Goal: Information Seeking & Learning: Find specific fact

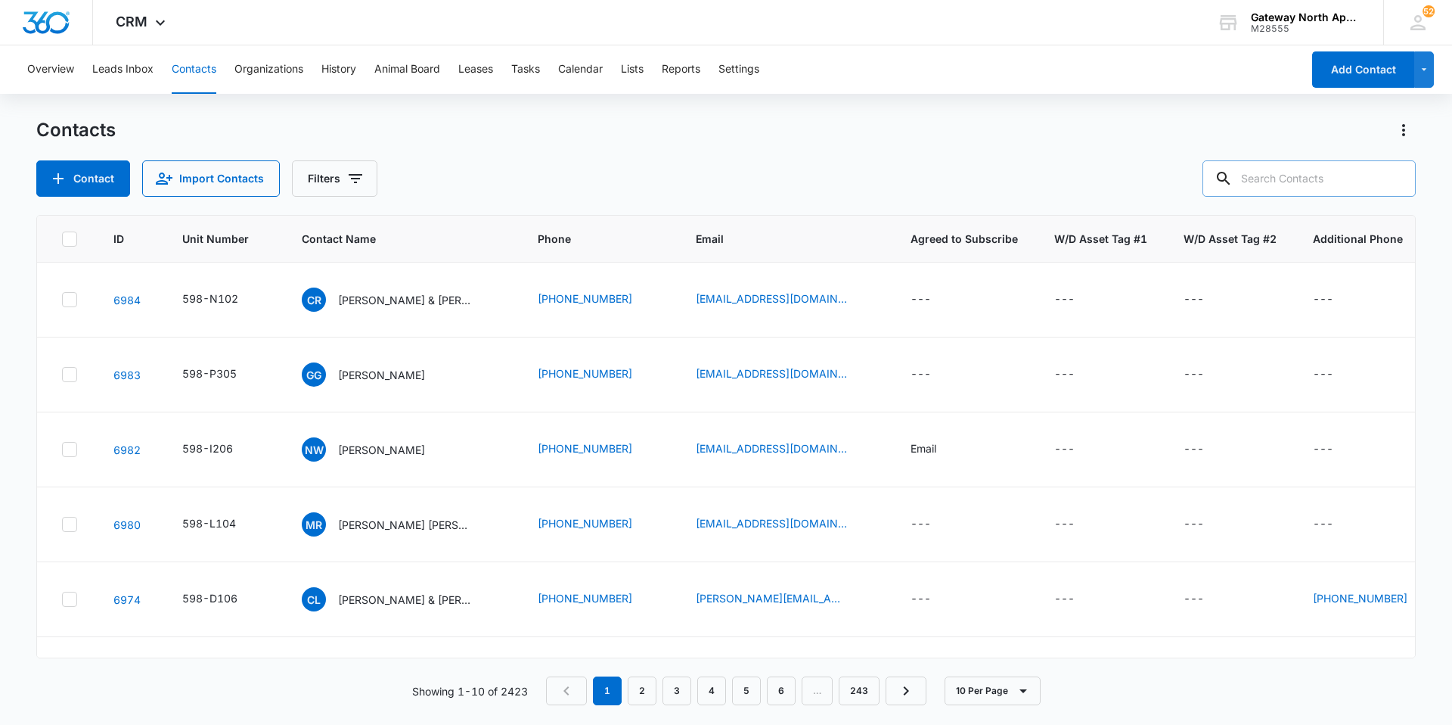
click at [1278, 184] on input "text" at bounding box center [1309, 178] width 213 height 36
type input "c102"
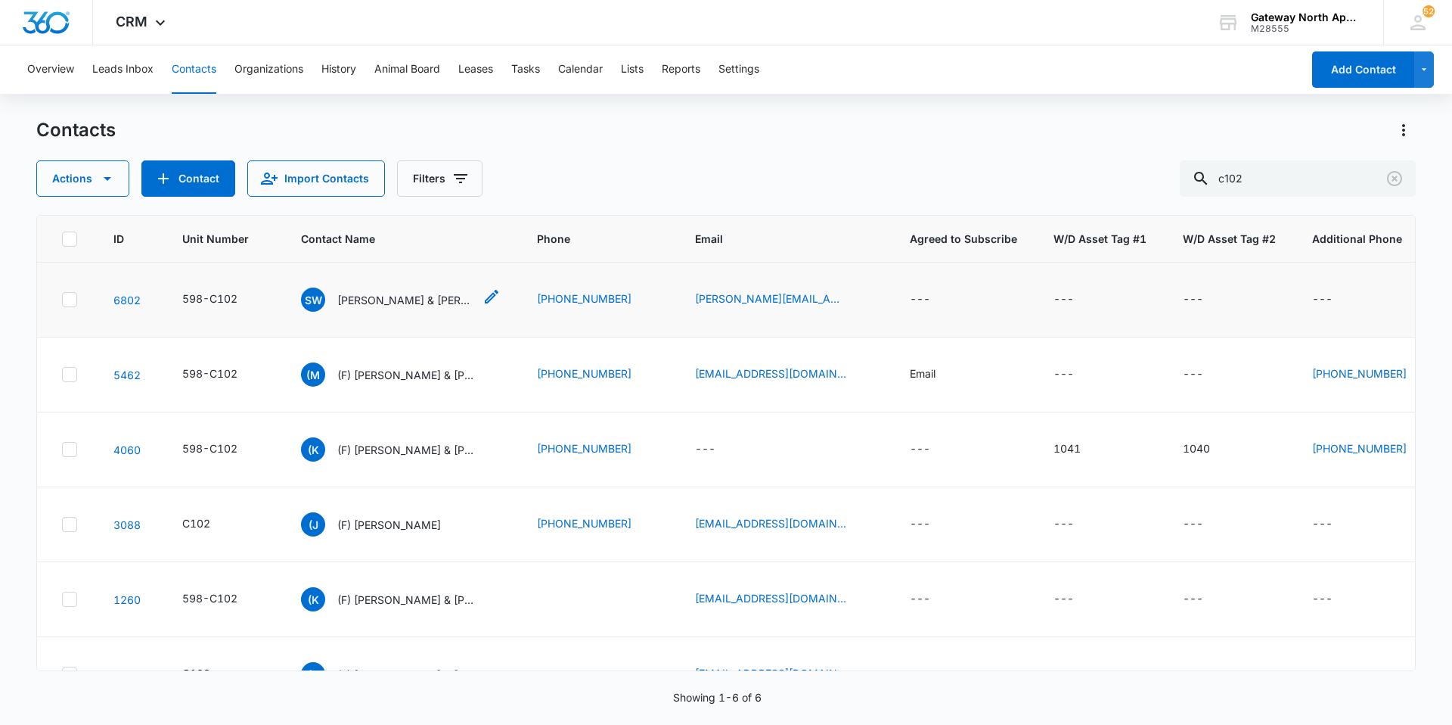
click at [441, 301] on p "[PERSON_NAME] & [PERSON_NAME]" at bounding box center [405, 300] width 136 height 16
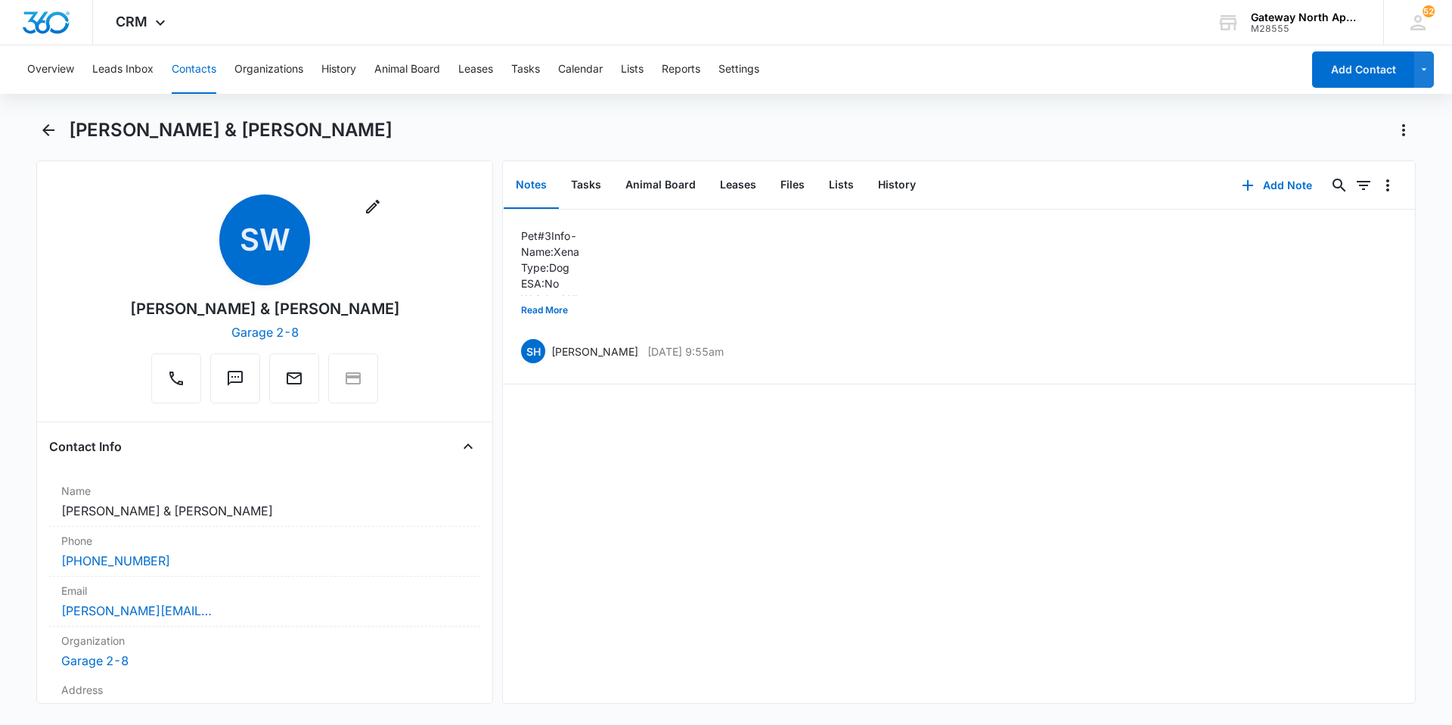
click at [204, 66] on button "Contacts" at bounding box center [194, 69] width 45 height 48
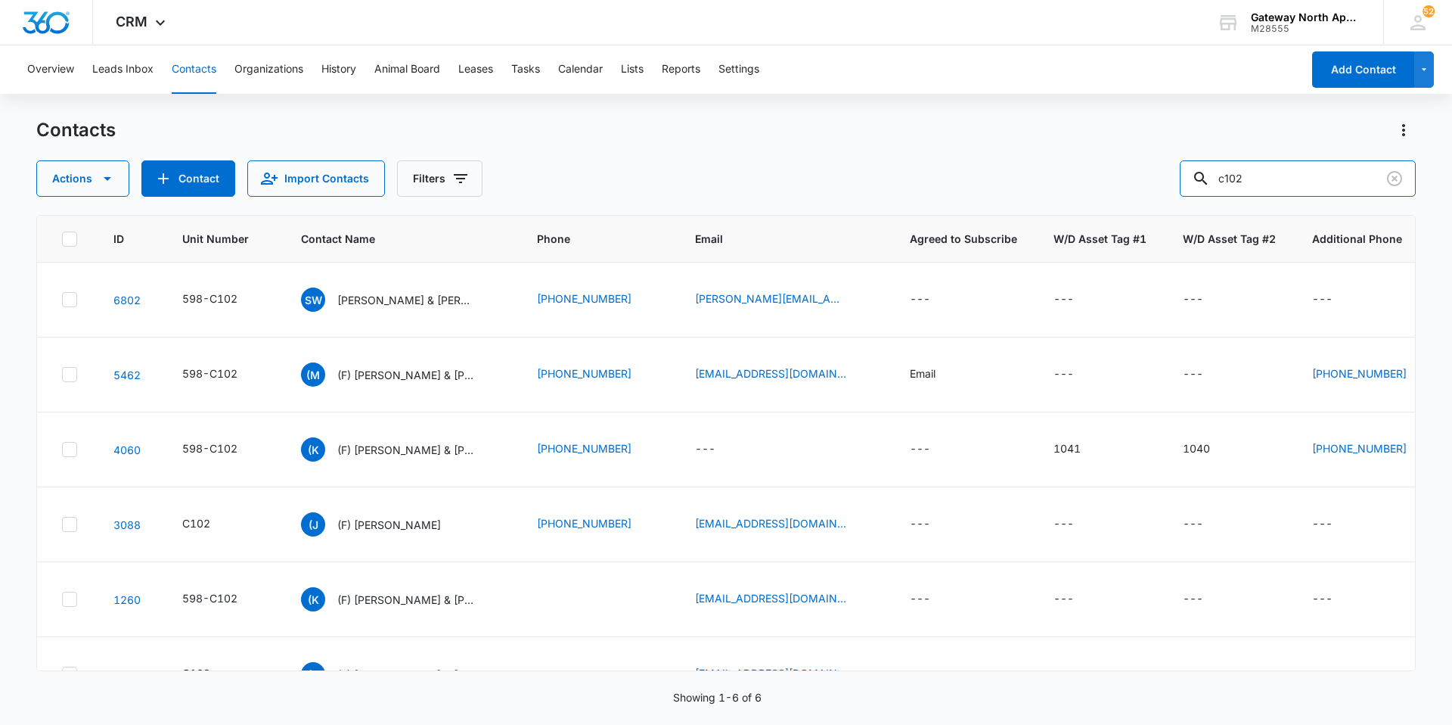
drag, startPoint x: 1284, startPoint y: 176, endPoint x: 1058, endPoint y: 183, distance: 226.3
click at [1062, 182] on div "Actions Contact Import Contacts Filters c102" at bounding box center [726, 178] width 1380 height 36
type input "d205"
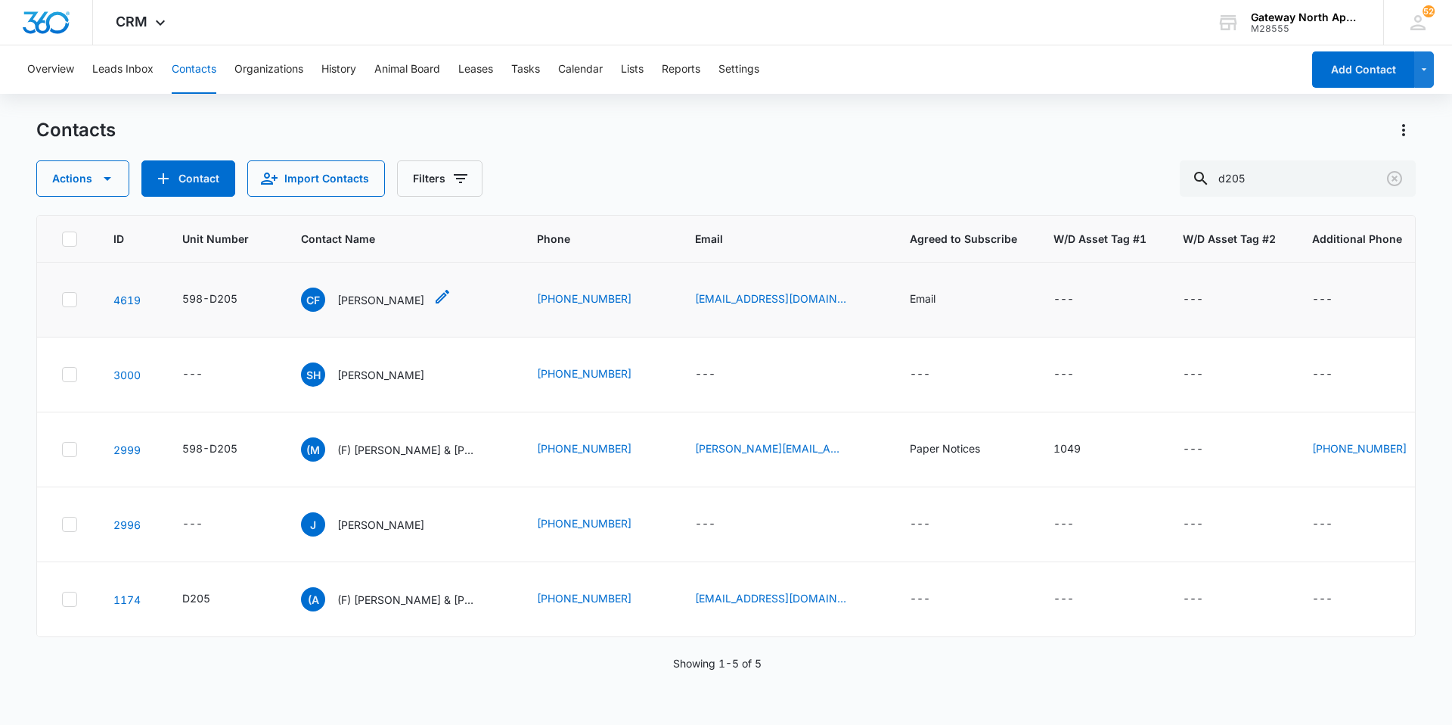
click at [344, 293] on p "[PERSON_NAME]" at bounding box center [380, 300] width 87 height 16
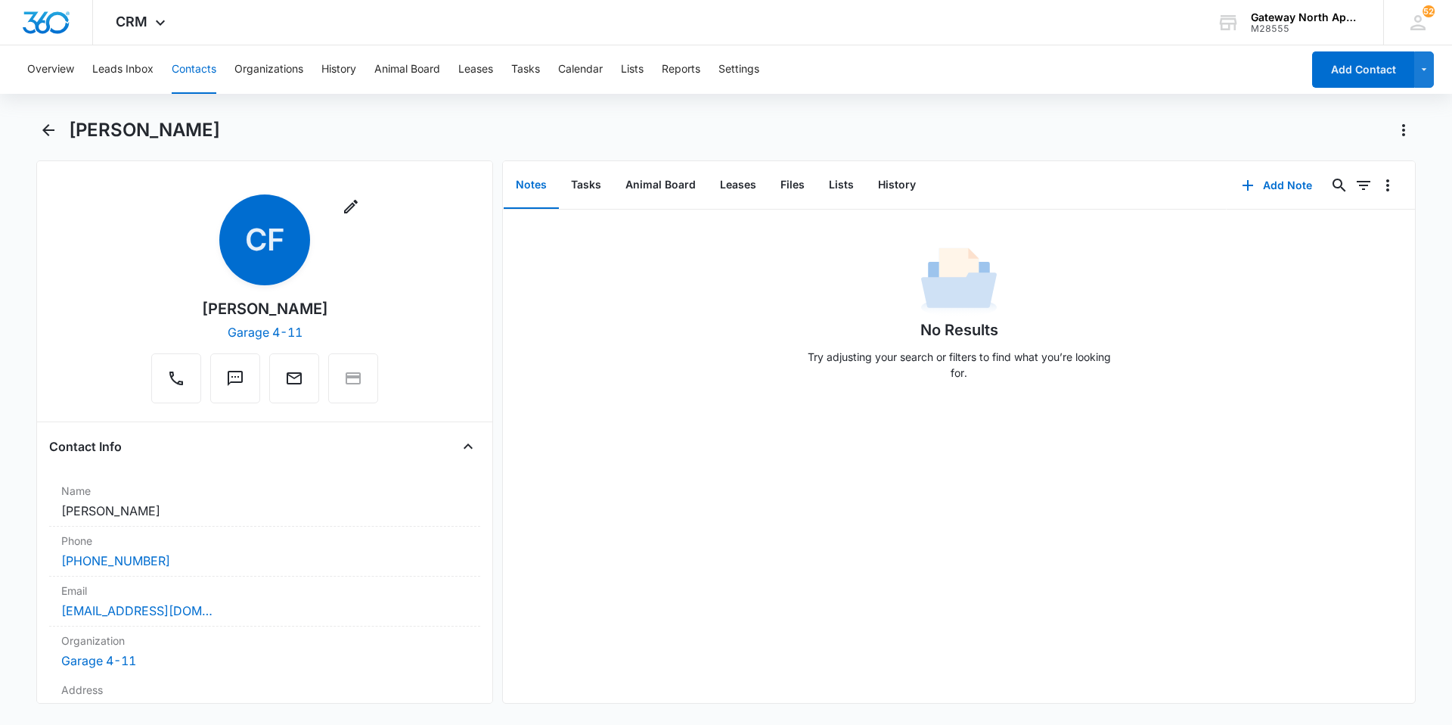
click at [183, 70] on button "Contacts" at bounding box center [194, 69] width 45 height 48
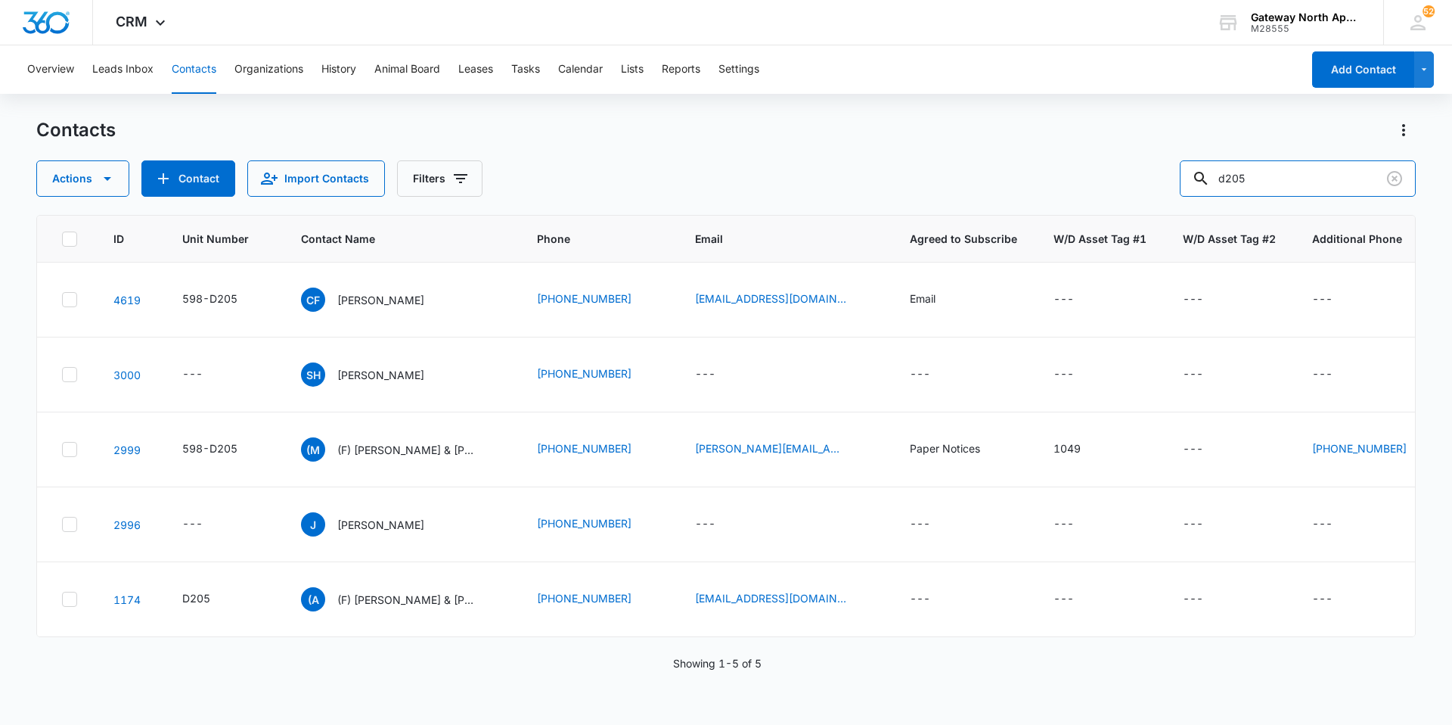
drag, startPoint x: 1284, startPoint y: 184, endPoint x: 1173, endPoint y: 187, distance: 110.5
click at [1173, 187] on div "Actions Contact Import Contacts Filters d205" at bounding box center [726, 178] width 1380 height 36
type input "g201"
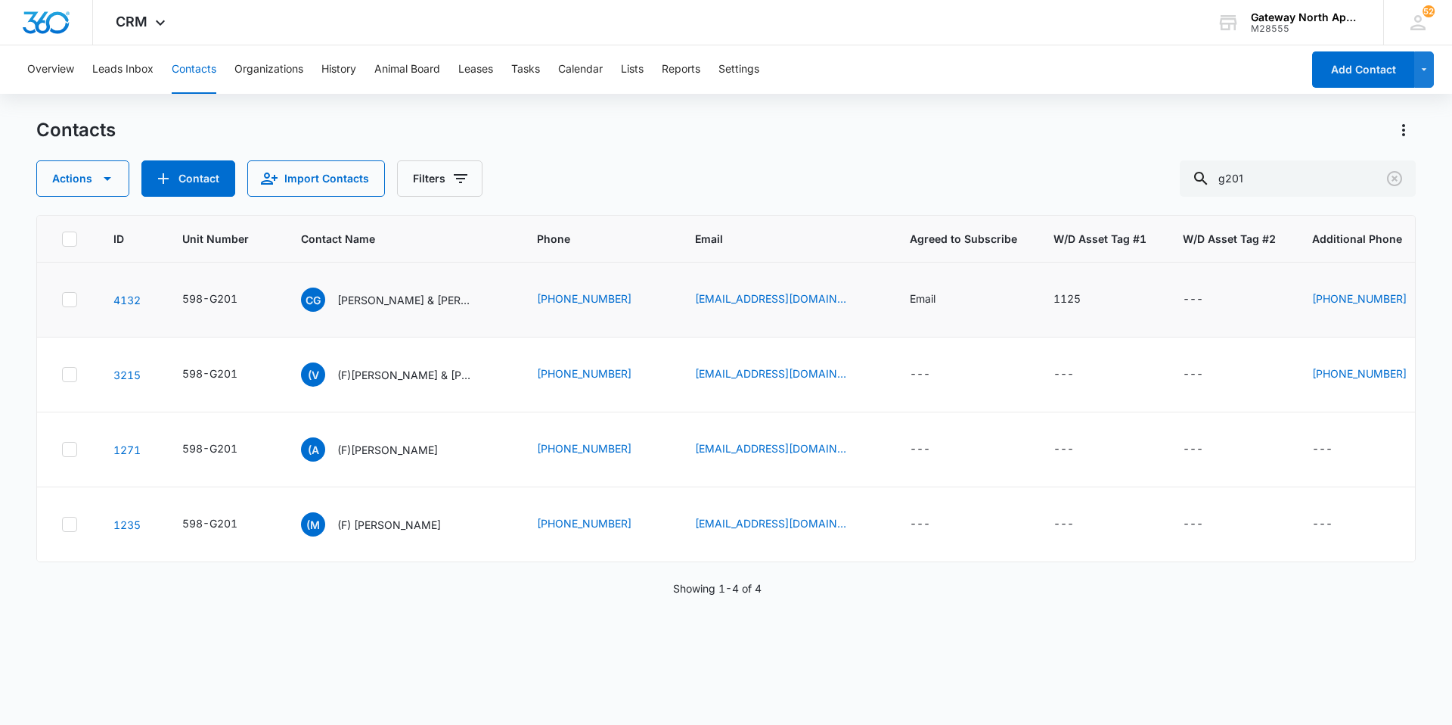
drag, startPoint x: 436, startPoint y: 296, endPoint x: 511, endPoint y: 297, distance: 75.7
click at [436, 296] on p "[PERSON_NAME] & [PERSON_NAME]" at bounding box center [405, 300] width 136 height 16
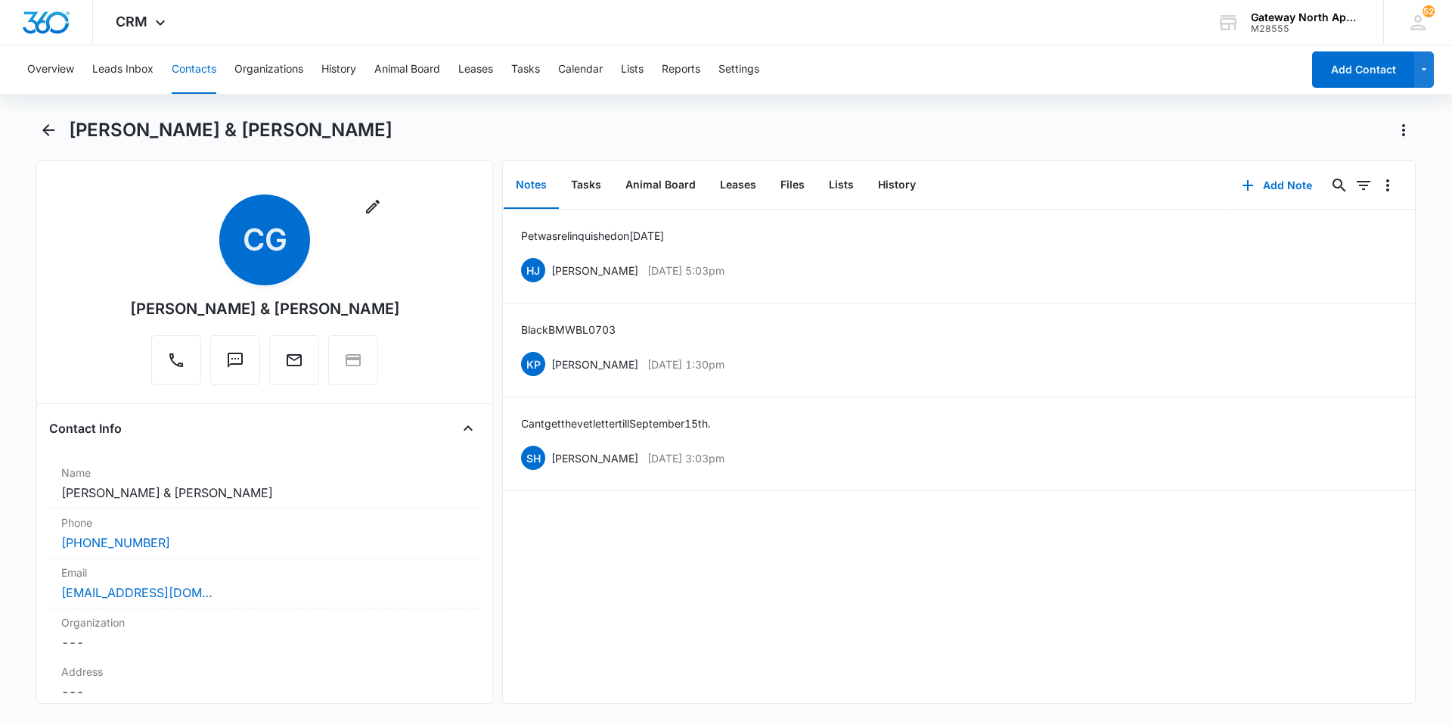
click at [185, 66] on button "Contacts" at bounding box center [194, 69] width 45 height 48
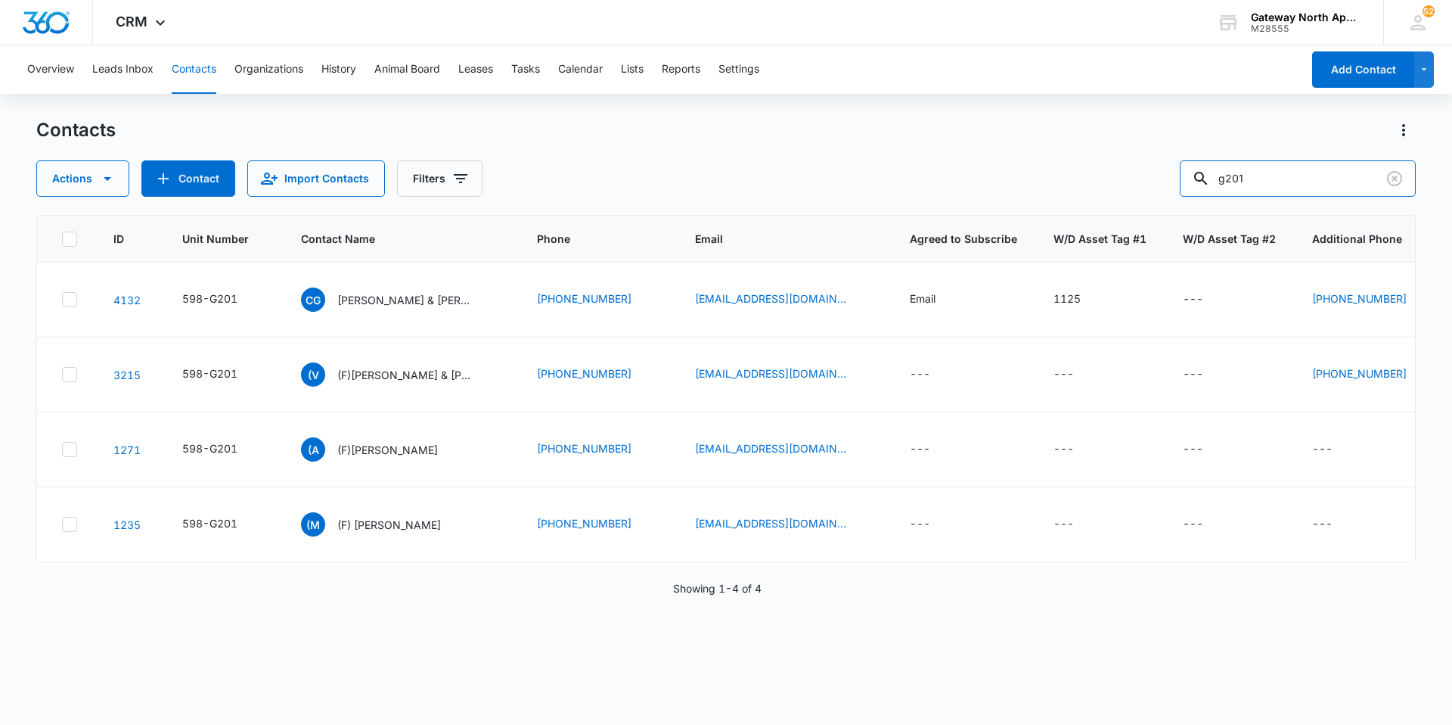
drag, startPoint x: 1276, startPoint y: 178, endPoint x: 1051, endPoint y: 174, distance: 225.5
click at [1067, 169] on div "Actions Contact Import Contacts Filters g201" at bounding box center [726, 178] width 1380 height 36
type input "g204"
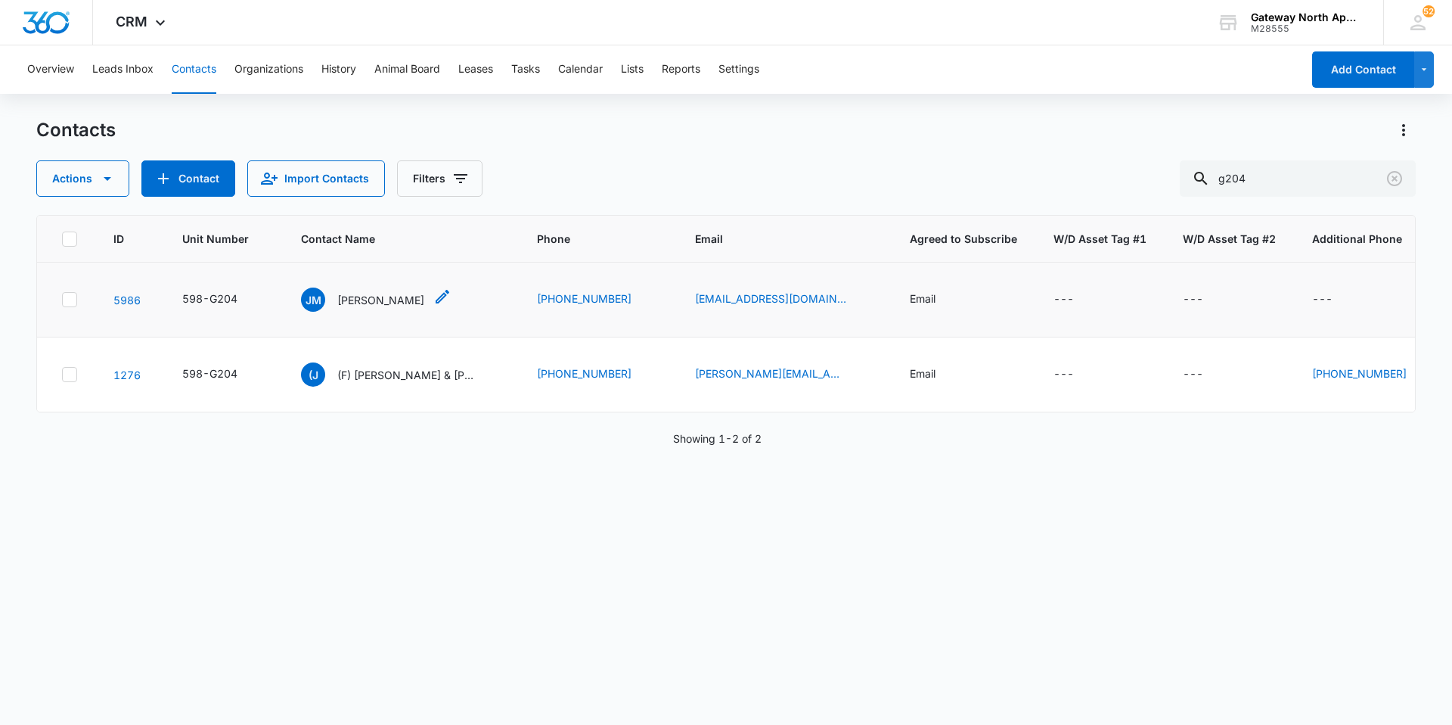
click at [343, 303] on p "[PERSON_NAME]" at bounding box center [380, 300] width 87 height 16
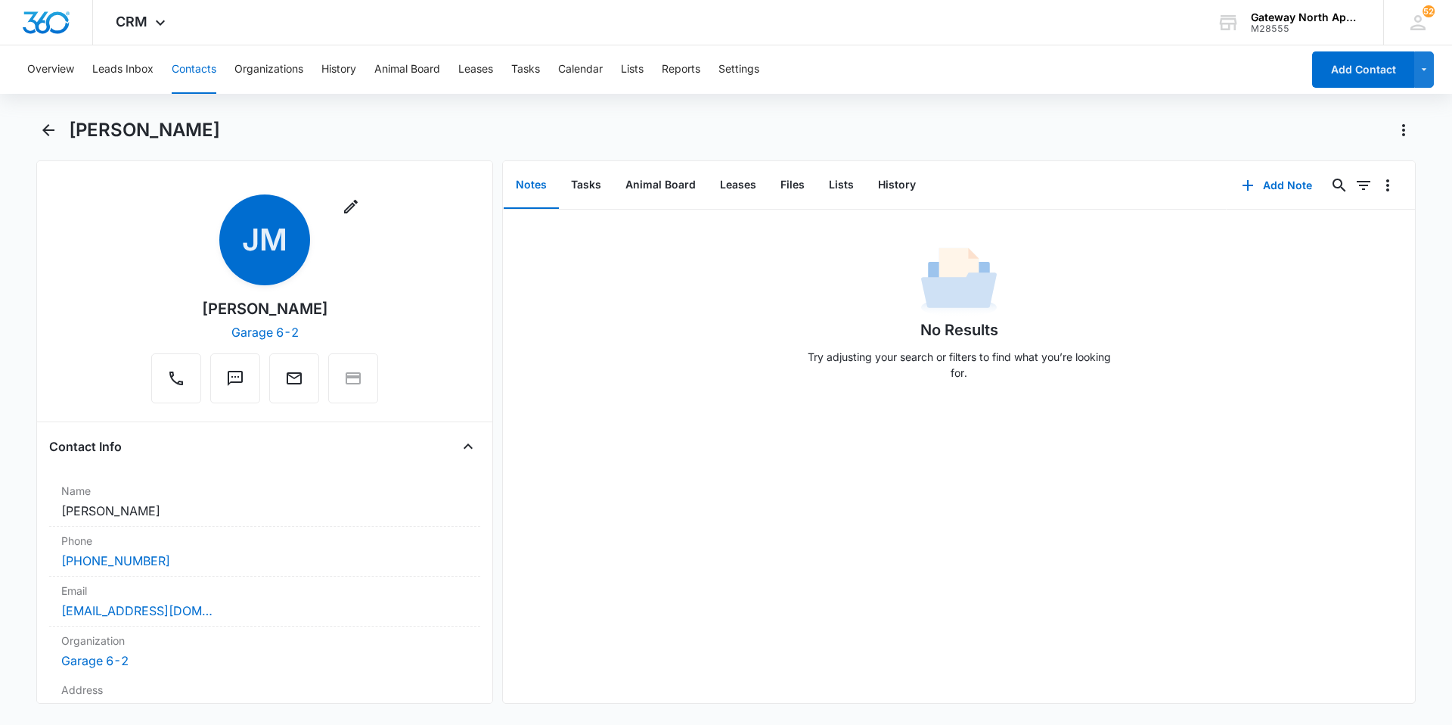
click at [191, 71] on button "Contacts" at bounding box center [194, 69] width 45 height 48
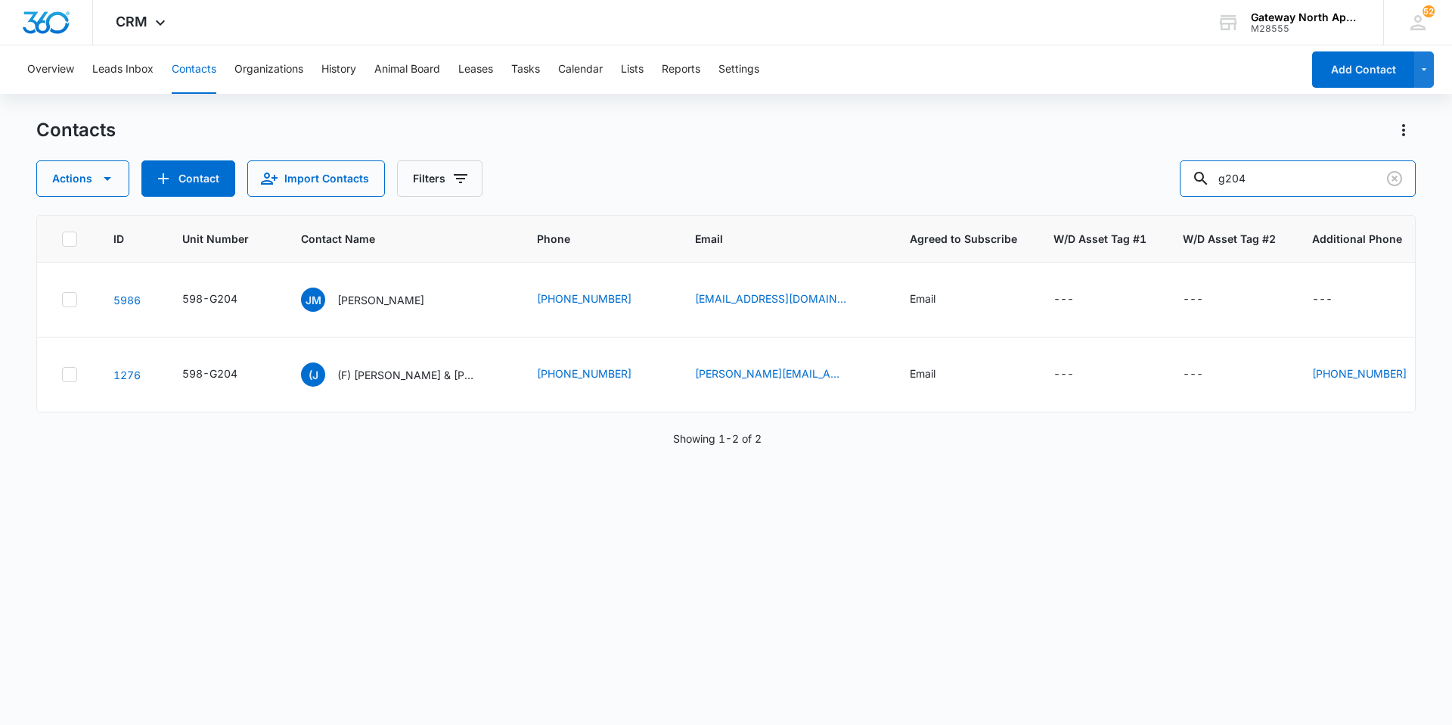
drag, startPoint x: 1306, startPoint y: 182, endPoint x: 1136, endPoint y: 186, distance: 169.5
click at [1136, 186] on div "Actions Contact Import Contacts Filters g204" at bounding box center [726, 178] width 1380 height 36
type input "g307"
click at [418, 294] on p "[PERSON_NAME]" at bounding box center [380, 300] width 87 height 16
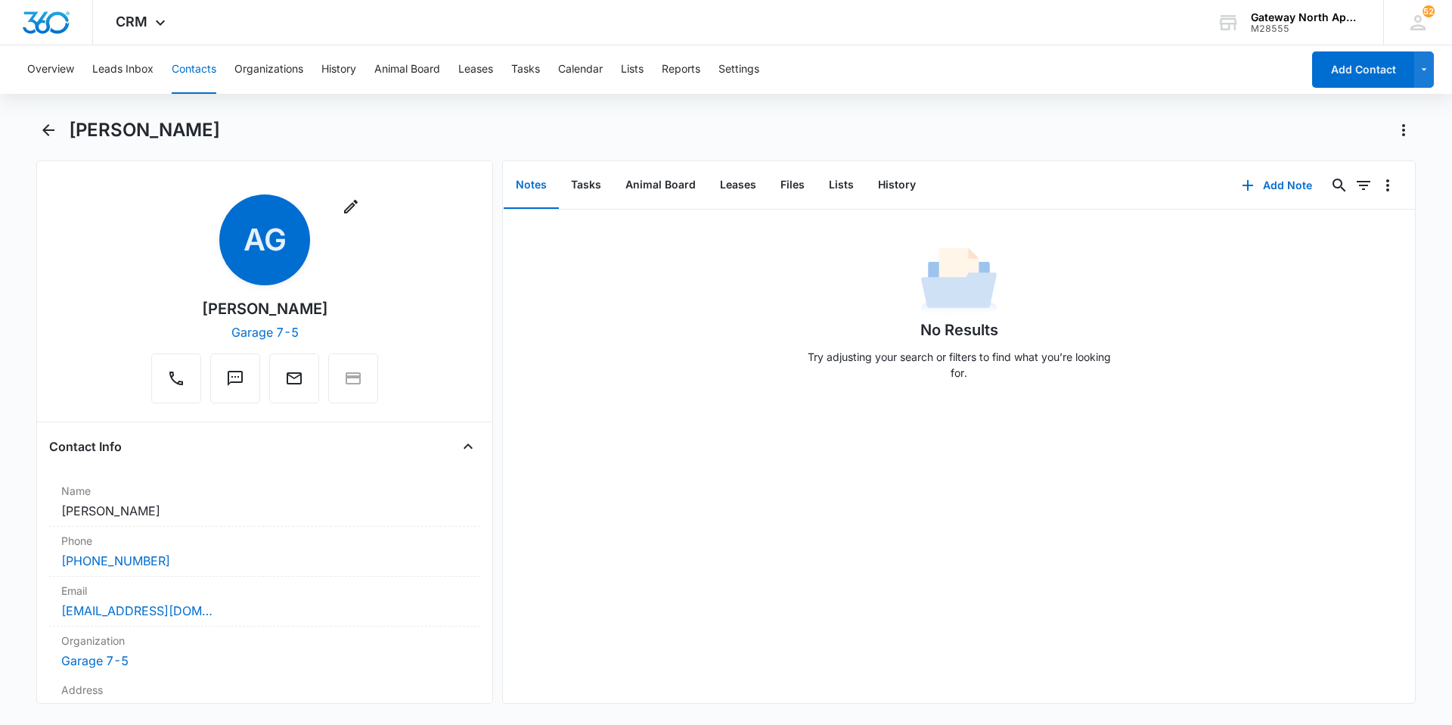
click at [188, 66] on button "Contacts" at bounding box center [194, 69] width 45 height 48
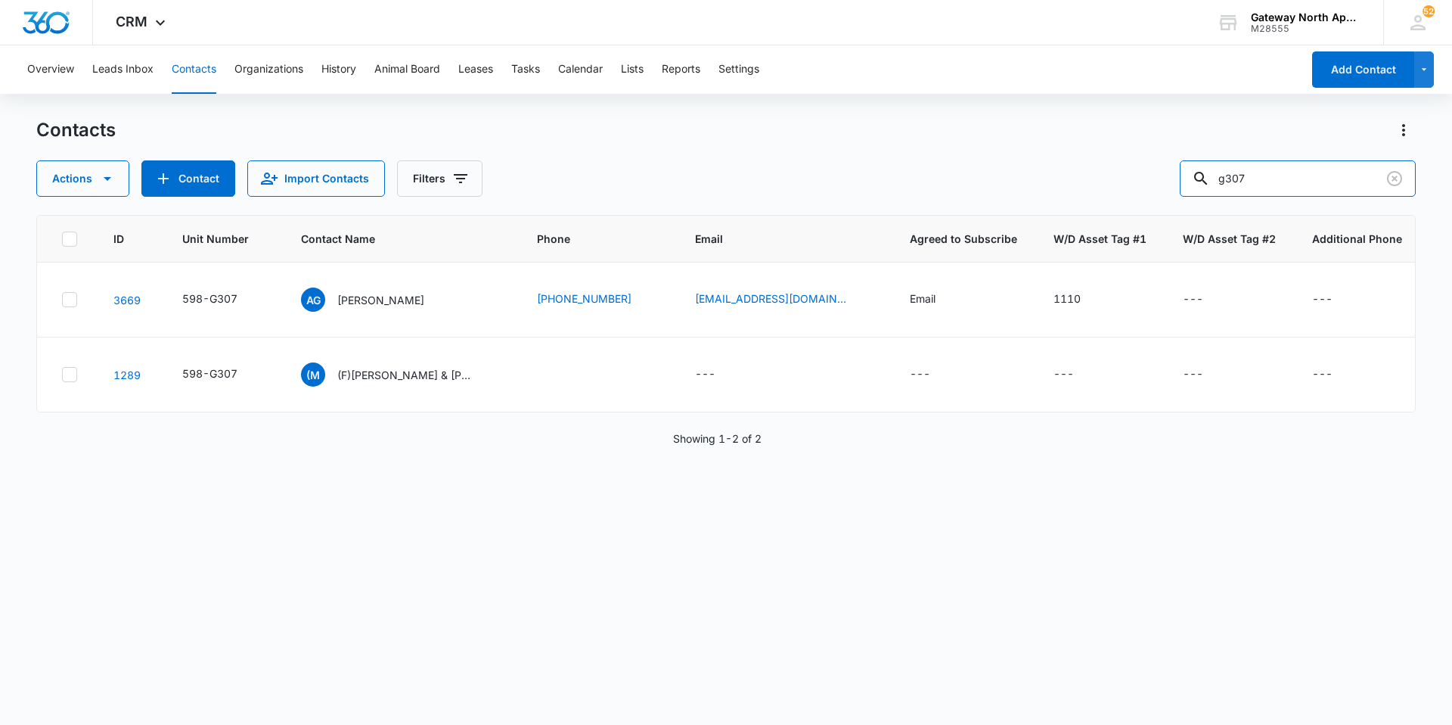
drag, startPoint x: 1244, startPoint y: 172, endPoint x: 1176, endPoint y: 175, distance: 68.1
click at [1177, 174] on div "Actions Contact Import Contacts Filters g307" at bounding box center [726, 178] width 1380 height 36
type input "0"
type input "h200"
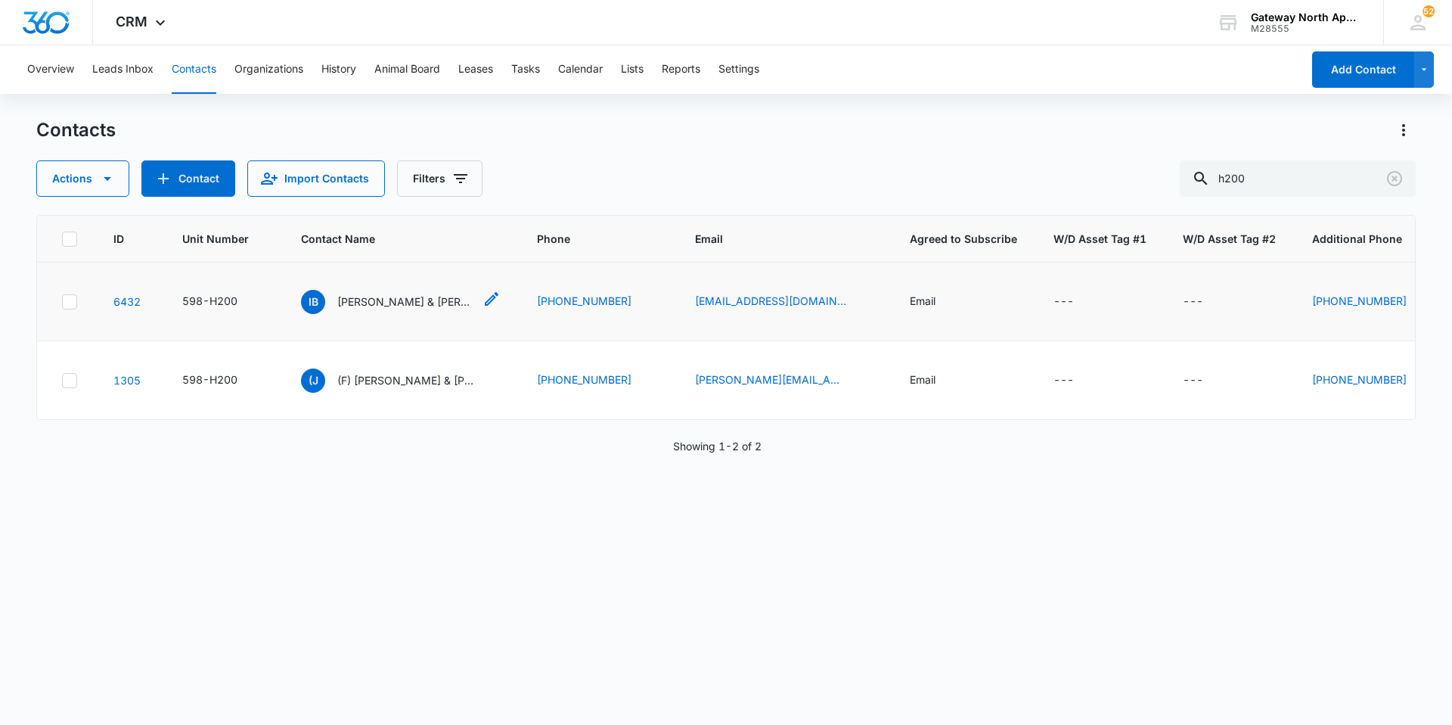
click at [424, 303] on p "[PERSON_NAME] & [PERSON_NAME]" at bounding box center [405, 302] width 136 height 16
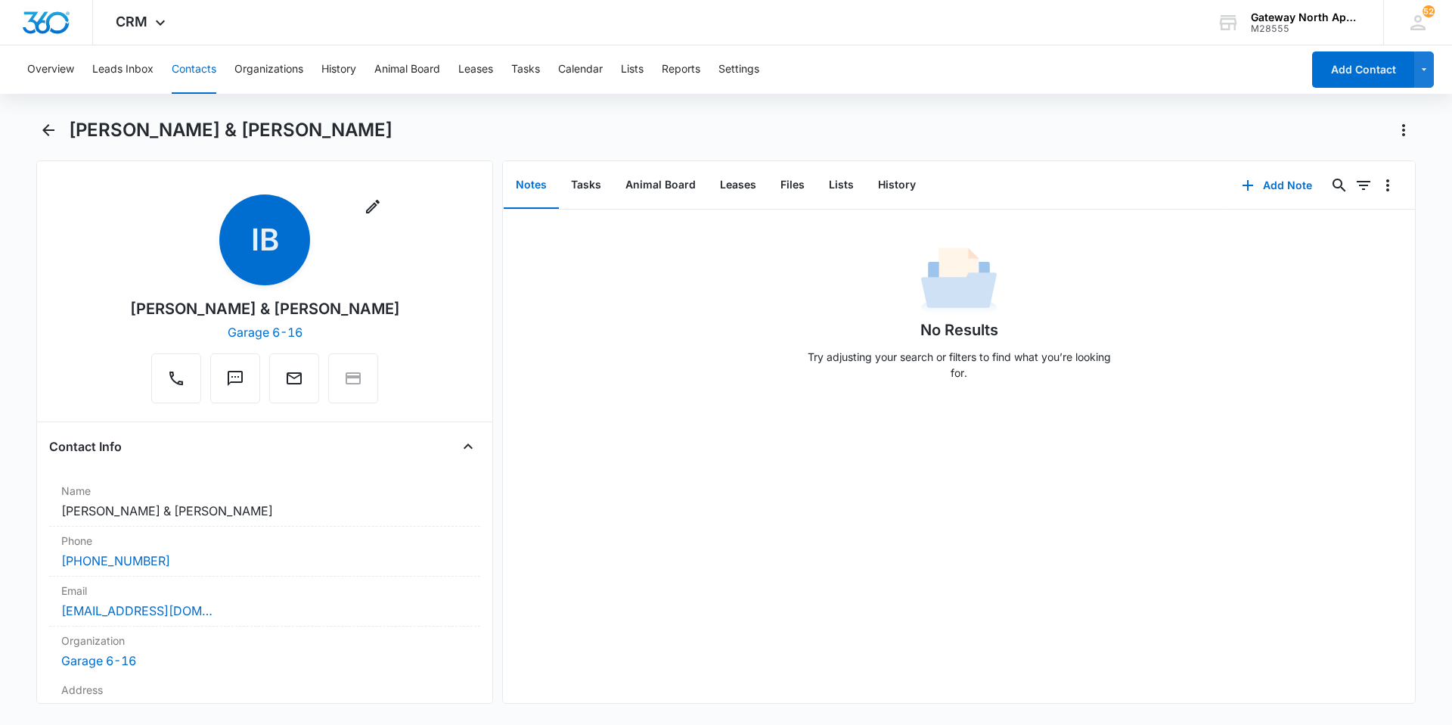
click at [173, 70] on button "Contacts" at bounding box center [194, 69] width 45 height 48
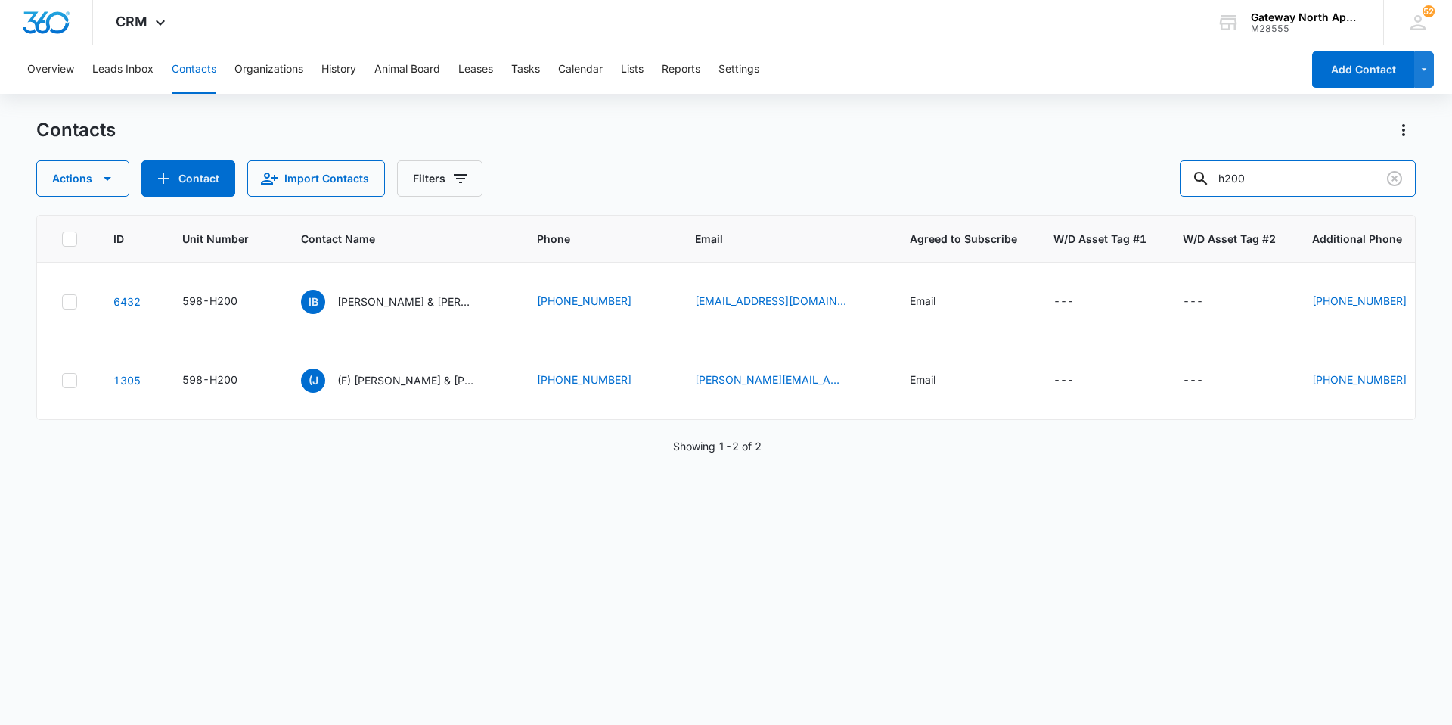
drag, startPoint x: 1269, startPoint y: 179, endPoint x: 1116, endPoint y: 169, distance: 153.1
click at [1117, 169] on div "Actions Contact Import Contacts Filters h200" at bounding box center [726, 178] width 1380 height 36
type input "j206"
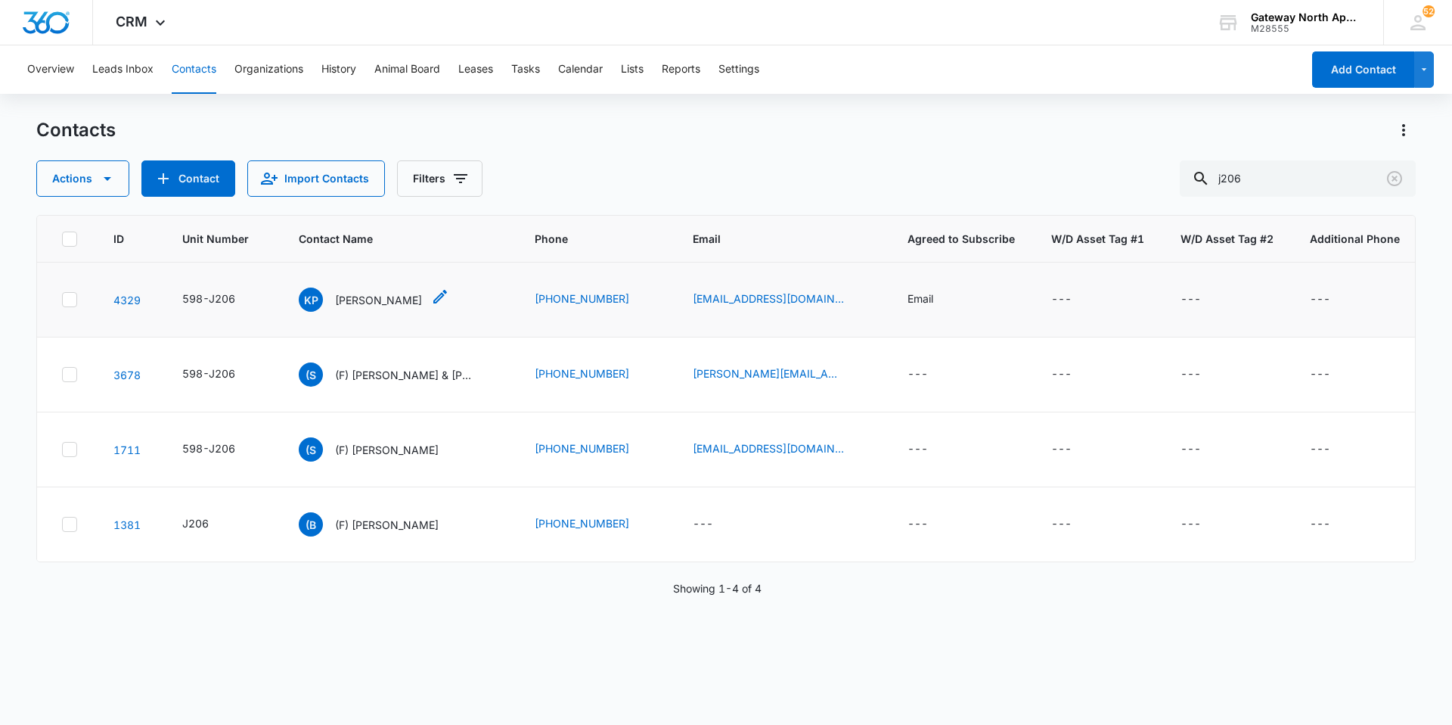
click at [353, 294] on p "[PERSON_NAME]" at bounding box center [378, 300] width 87 height 16
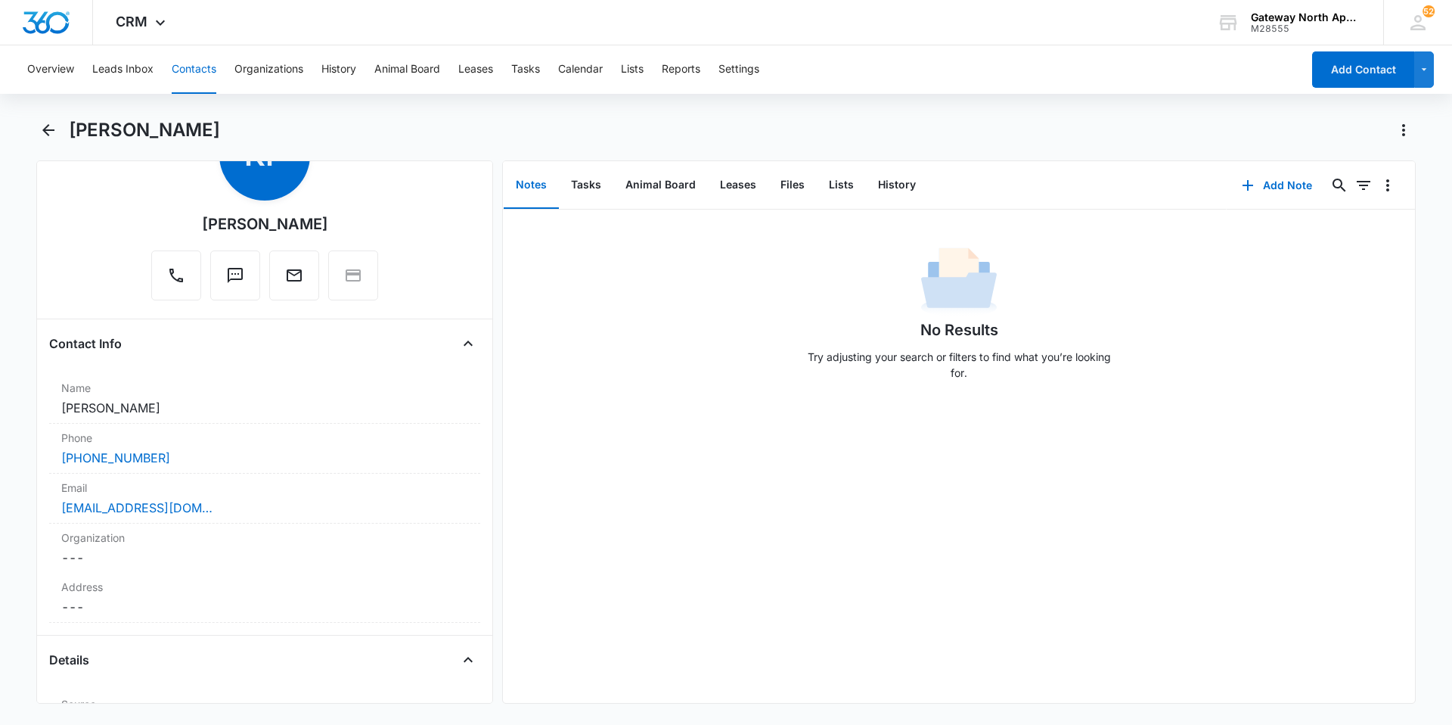
scroll to position [227, 0]
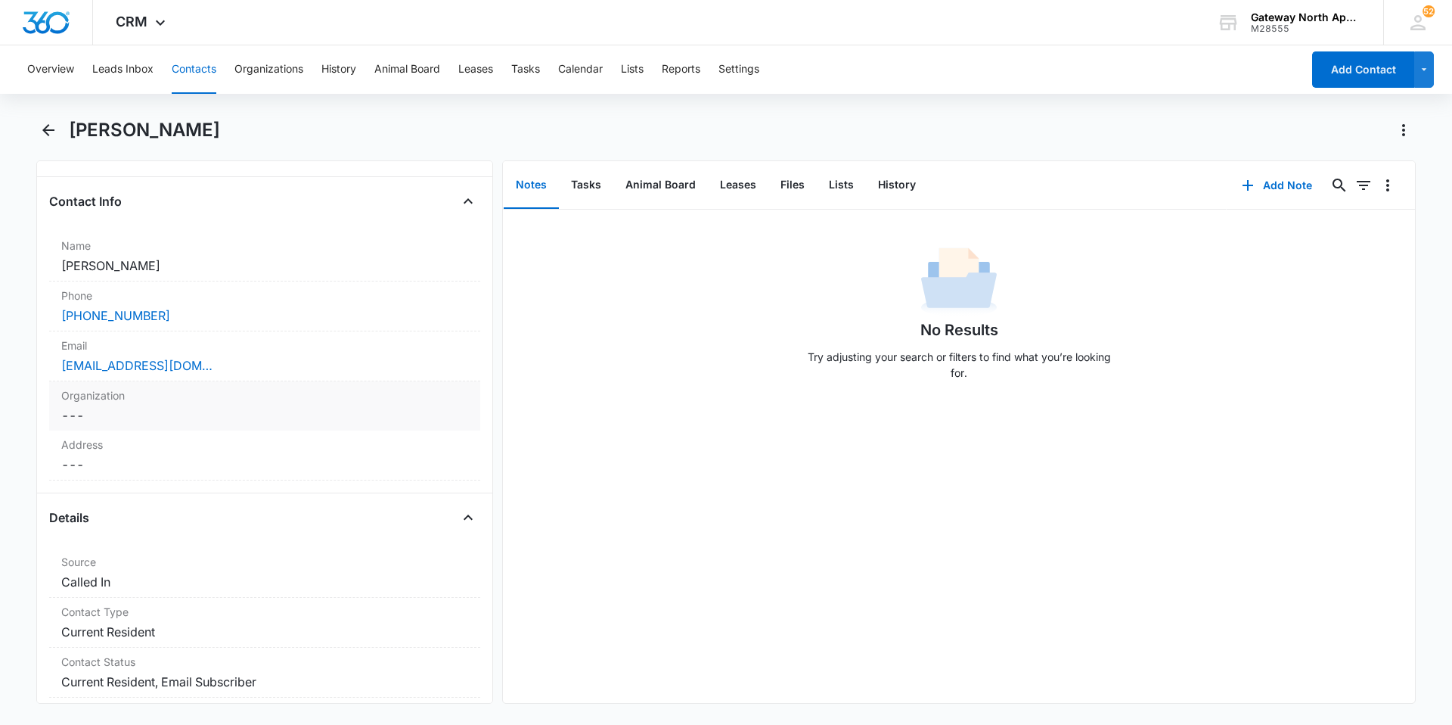
click at [222, 412] on dd "Cancel Save Changes ---" at bounding box center [264, 415] width 407 height 18
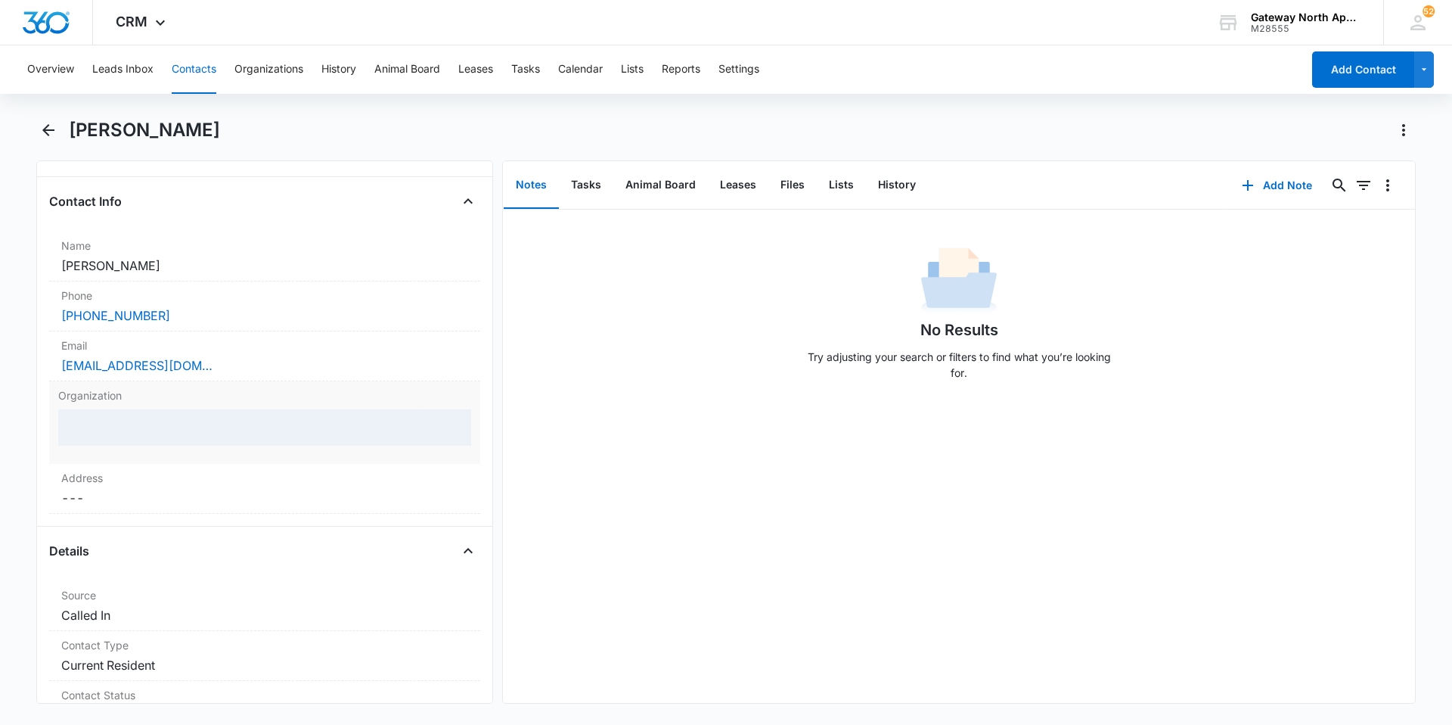
click at [190, 432] on div at bounding box center [264, 427] width 413 height 36
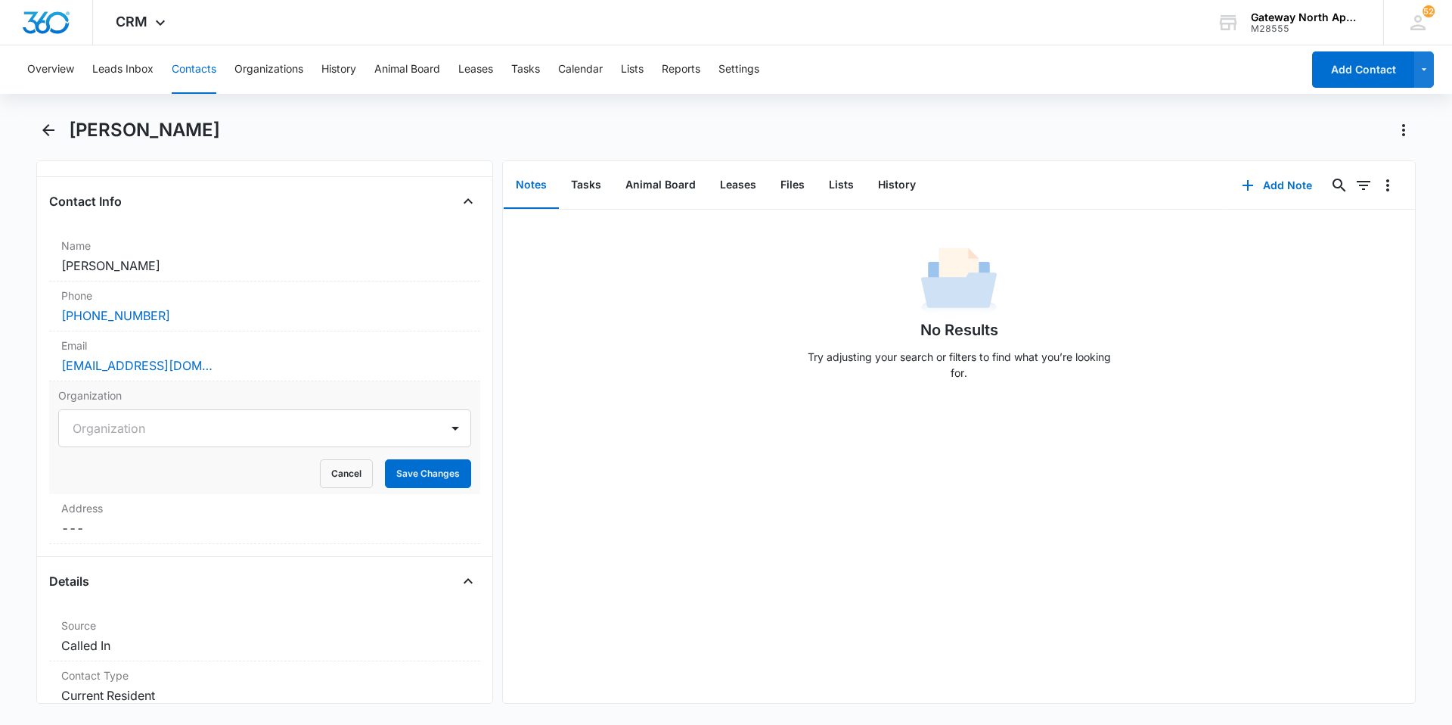
click at [190, 432] on div at bounding box center [247, 428] width 348 height 21
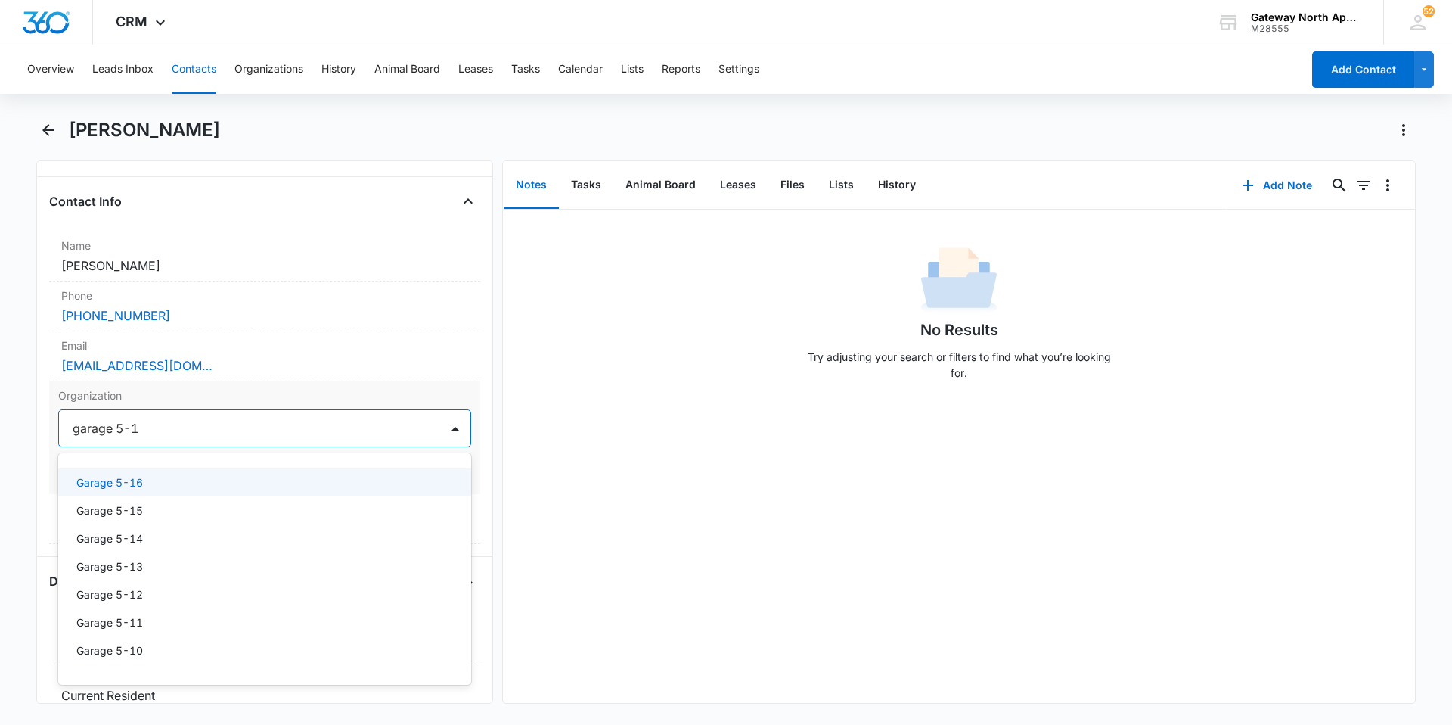
type input "garage 5-10"
click at [183, 477] on div "Garage 5-10" at bounding box center [263, 482] width 374 height 16
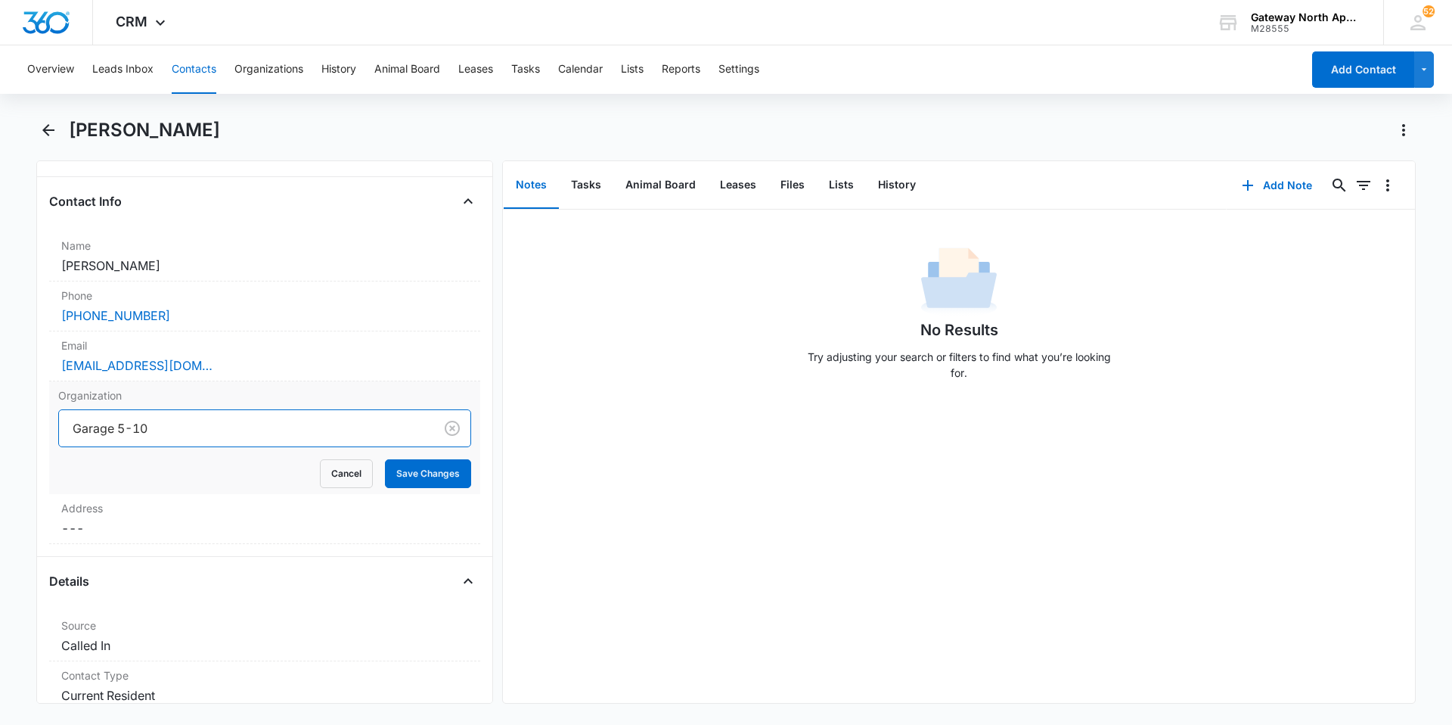
click at [205, 70] on button "Contacts" at bounding box center [194, 69] width 45 height 48
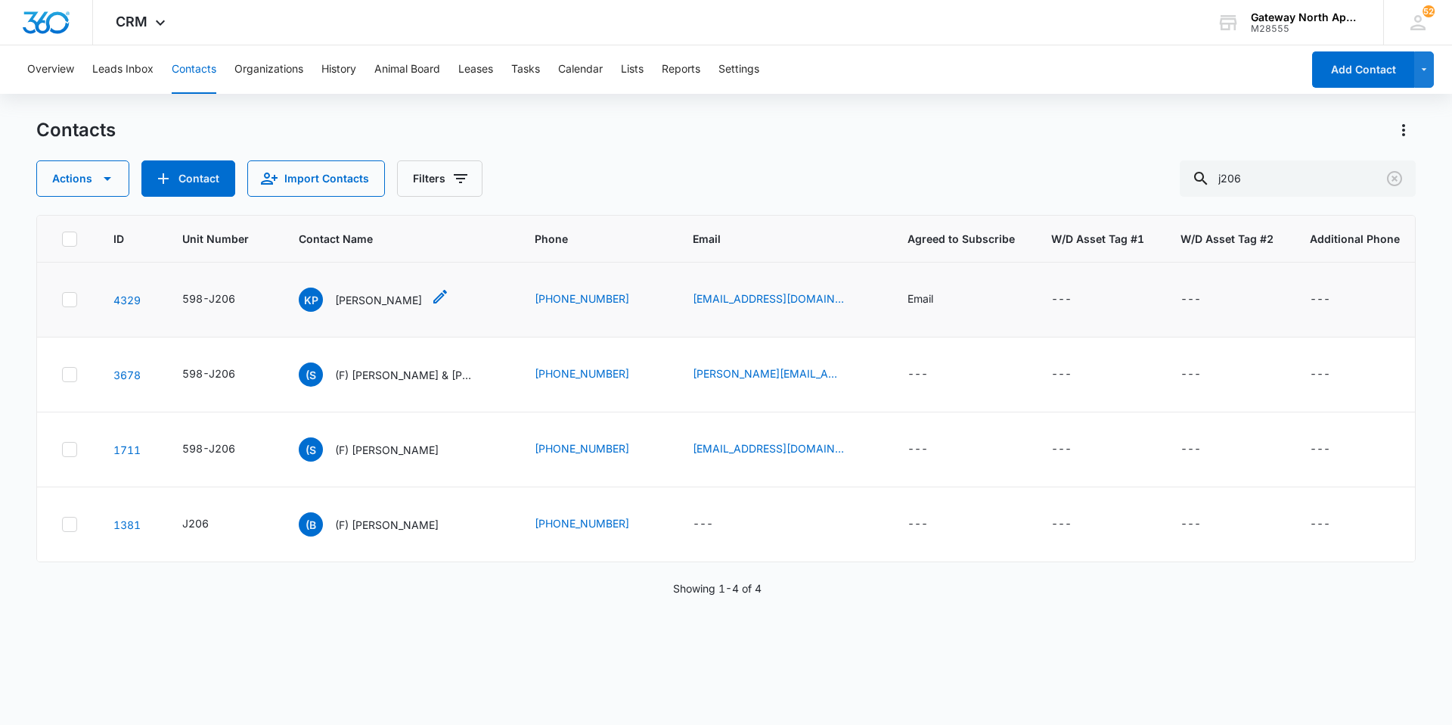
click at [361, 294] on p "[PERSON_NAME]" at bounding box center [378, 300] width 87 height 16
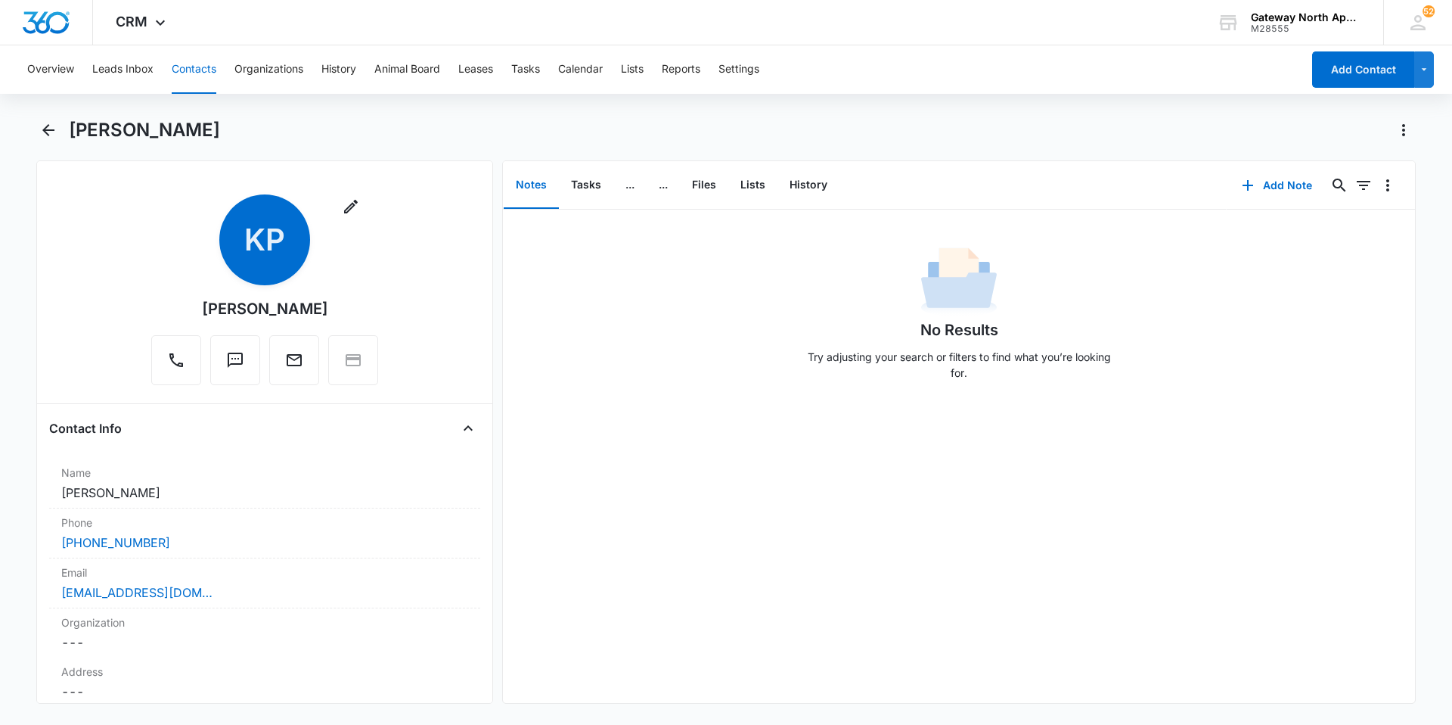
click at [197, 61] on button "Contacts" at bounding box center [194, 69] width 45 height 48
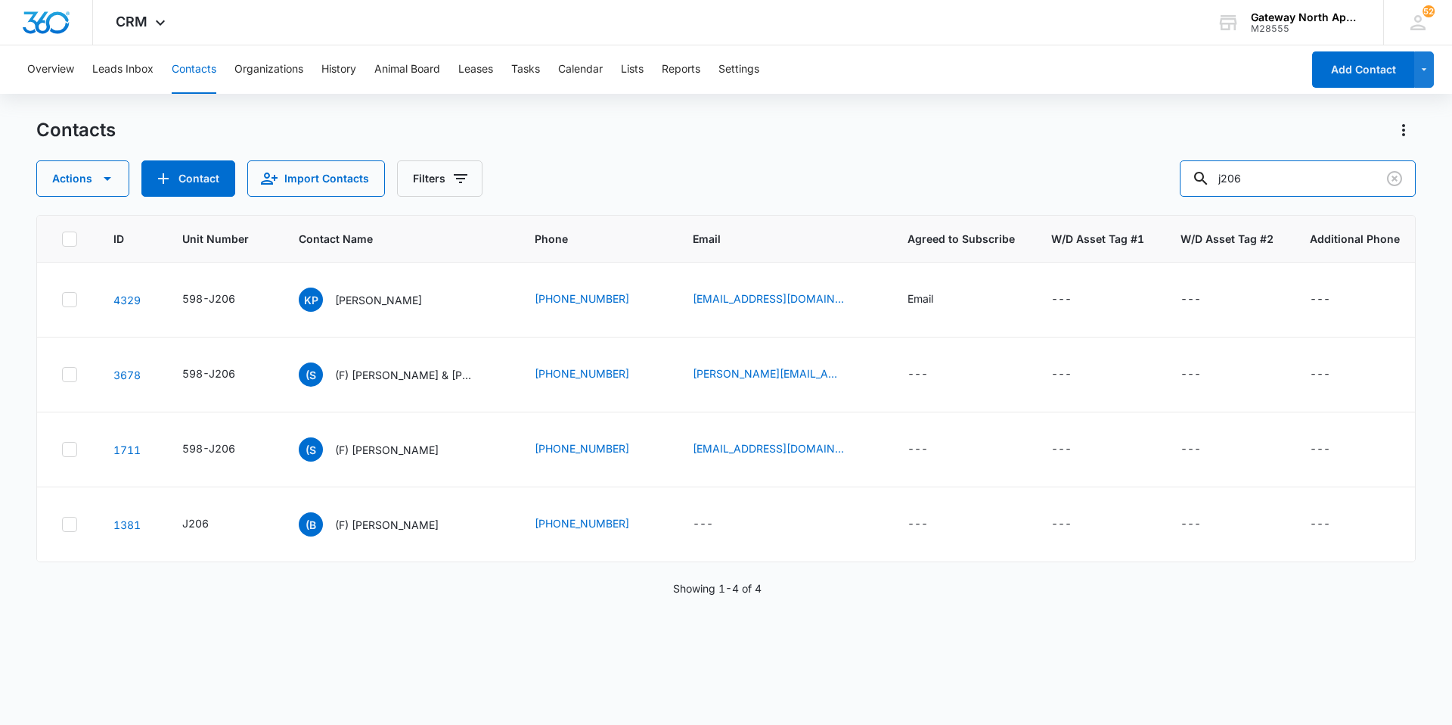
drag, startPoint x: 1294, startPoint y: 180, endPoint x: 1079, endPoint y: 176, distance: 214.9
click at [1079, 176] on div "Actions Contact Import Contacts Filters j206" at bounding box center [726, 178] width 1380 height 36
type input "k305"
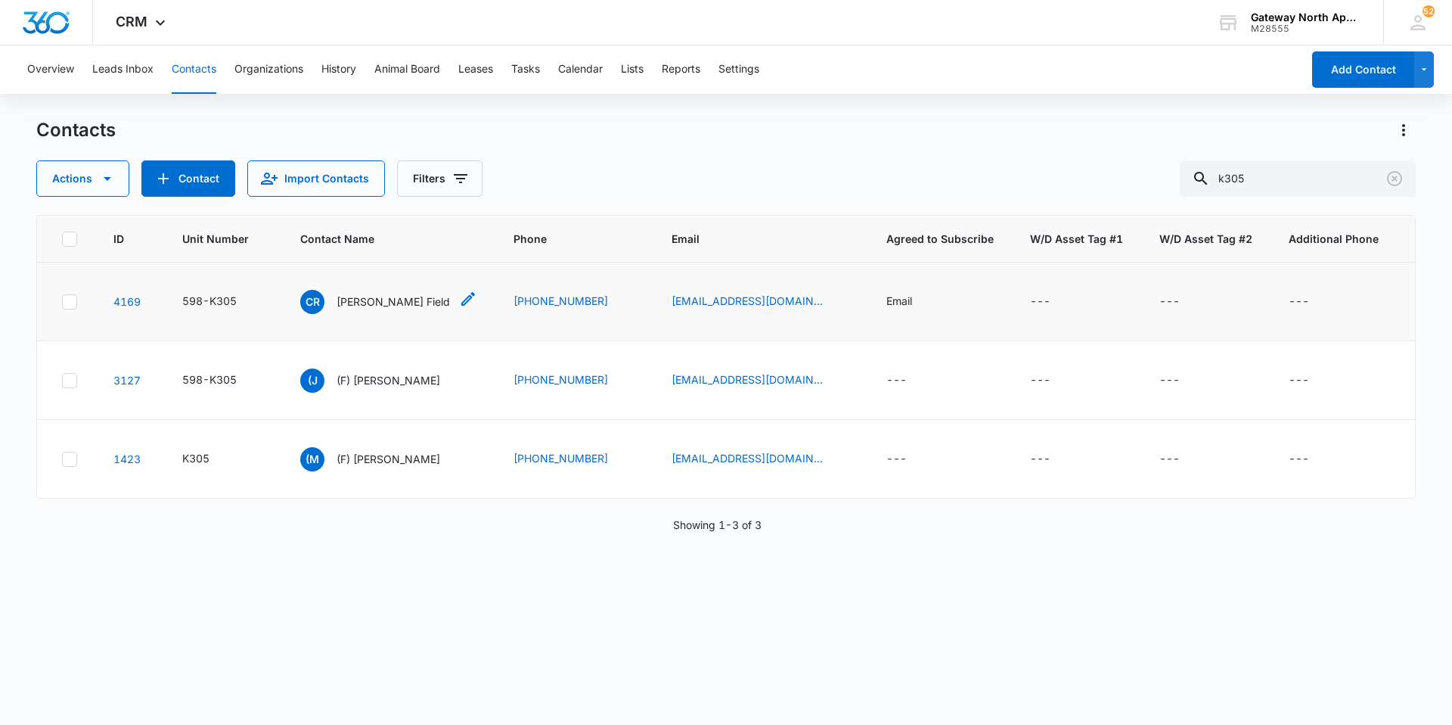
click at [346, 295] on p "[PERSON_NAME] Field" at bounding box center [393, 302] width 113 height 16
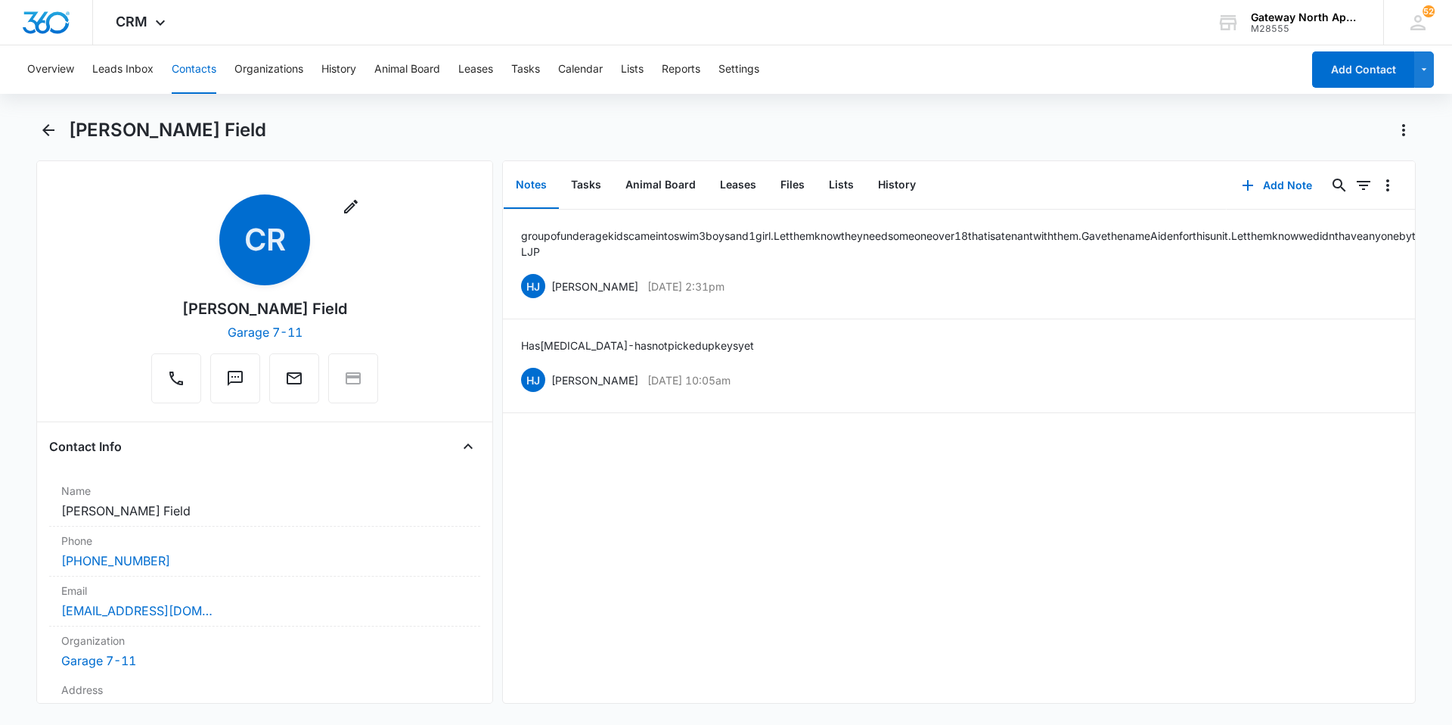
click at [197, 62] on button "Contacts" at bounding box center [194, 69] width 45 height 48
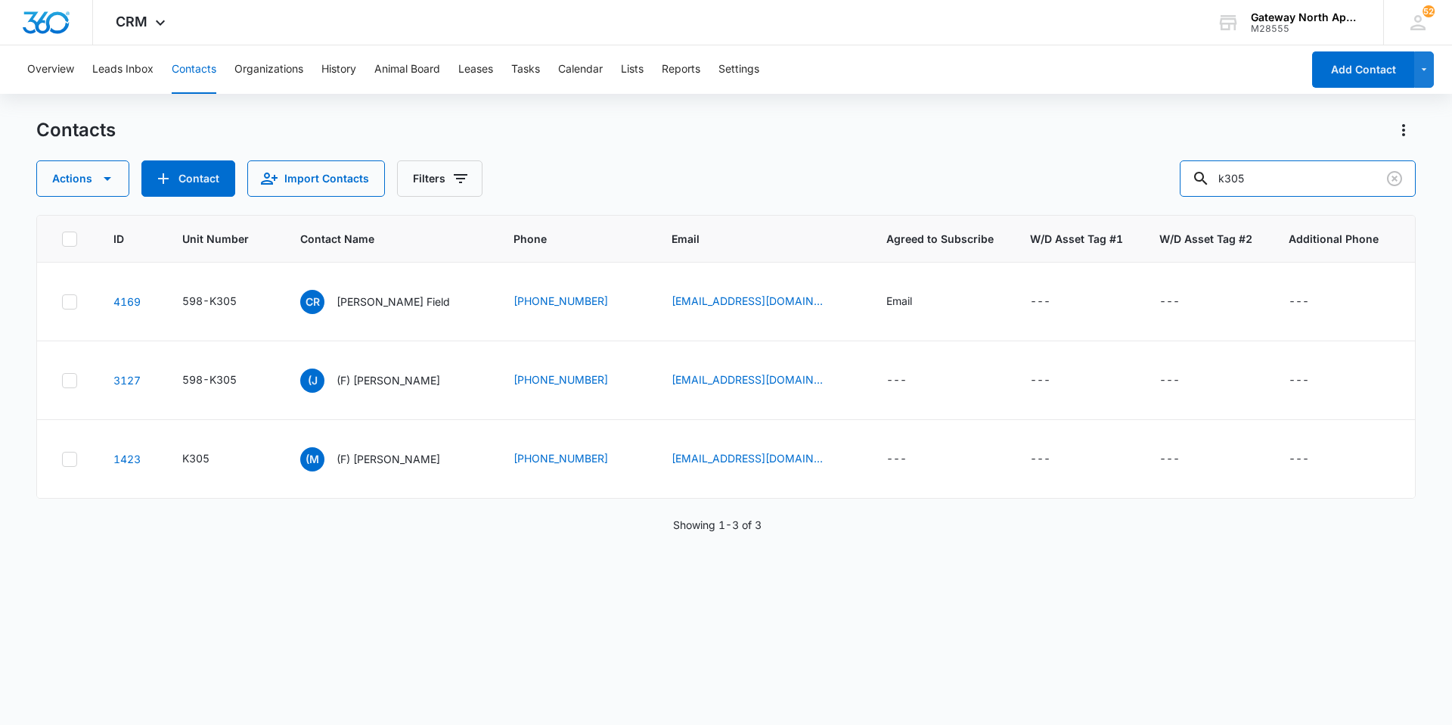
drag, startPoint x: 1263, startPoint y: 185, endPoint x: 1180, endPoint y: 184, distance: 82.5
click at [1187, 180] on div "Actions Contact Import Contacts Filters k305" at bounding box center [726, 178] width 1380 height 36
type input "m100"
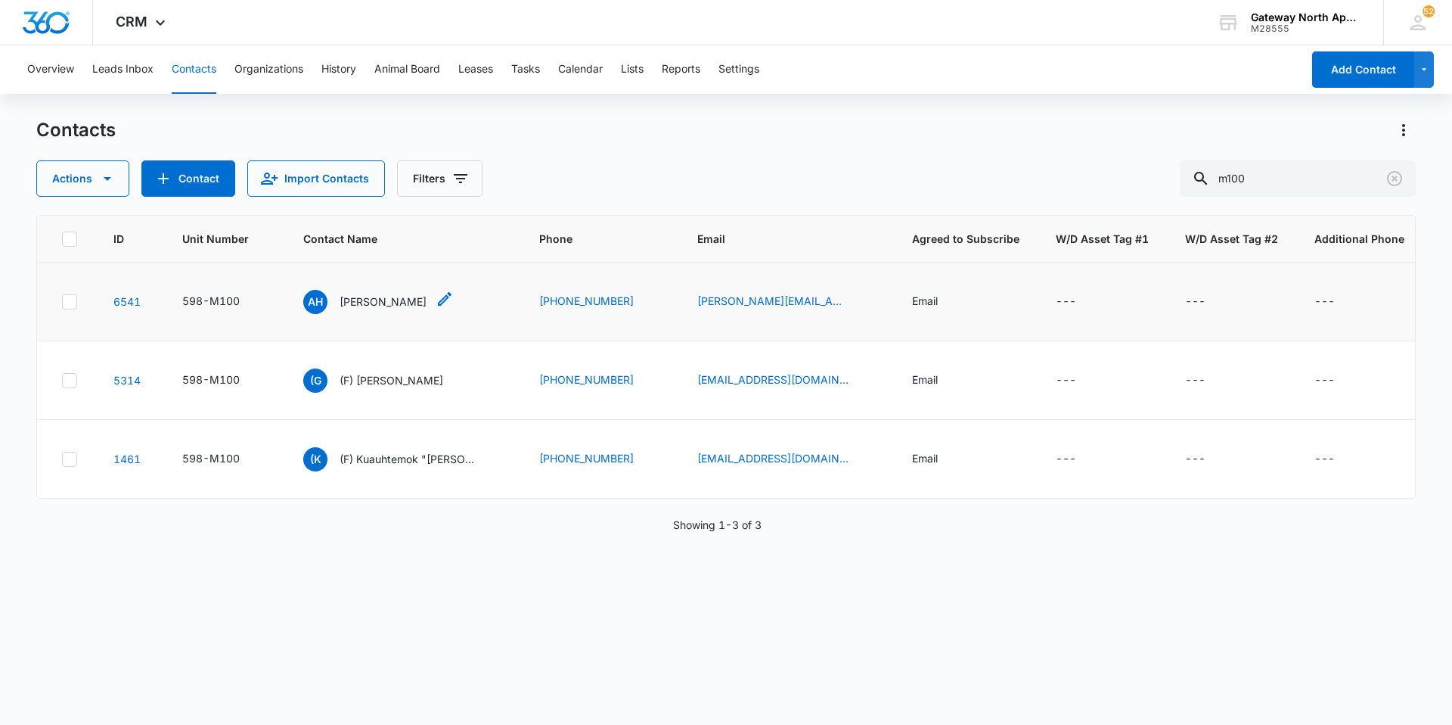
click at [408, 294] on p "[PERSON_NAME]" at bounding box center [383, 302] width 87 height 16
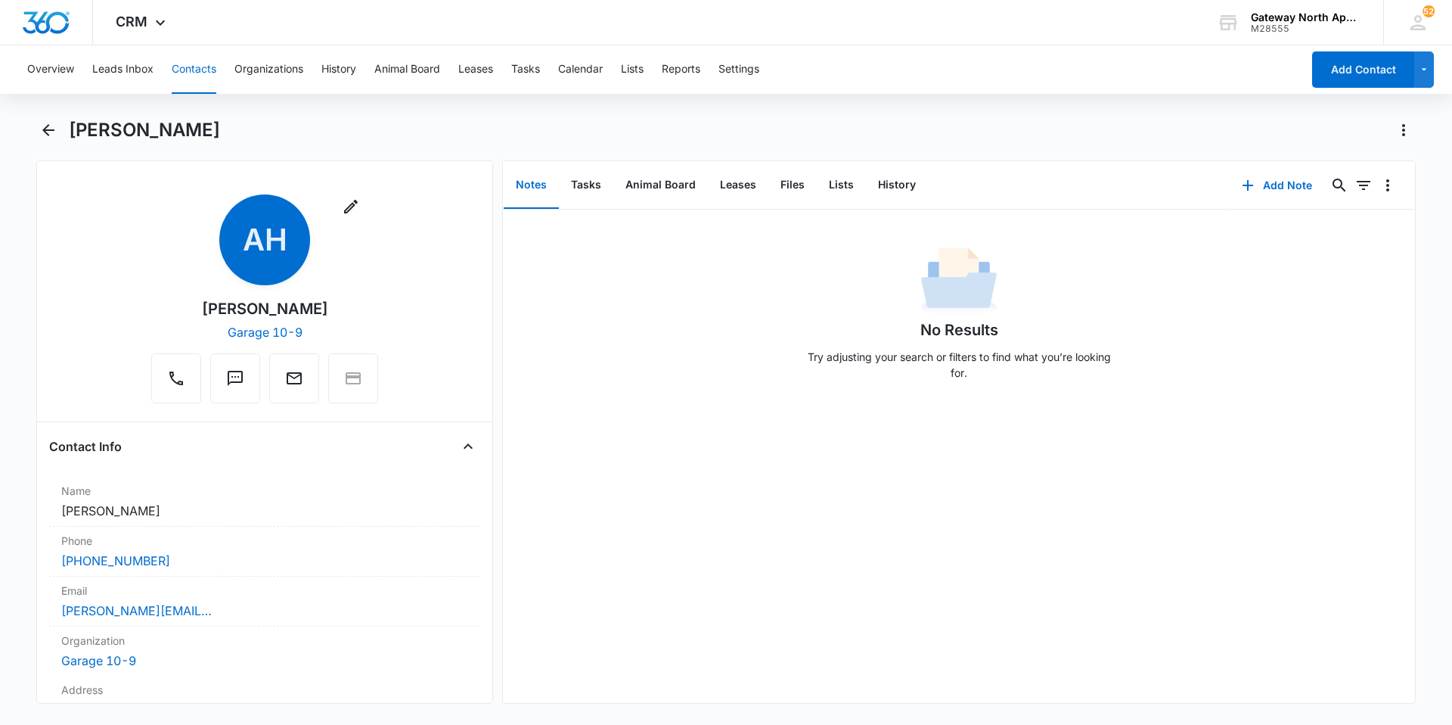
click at [174, 67] on button "Contacts" at bounding box center [194, 69] width 45 height 48
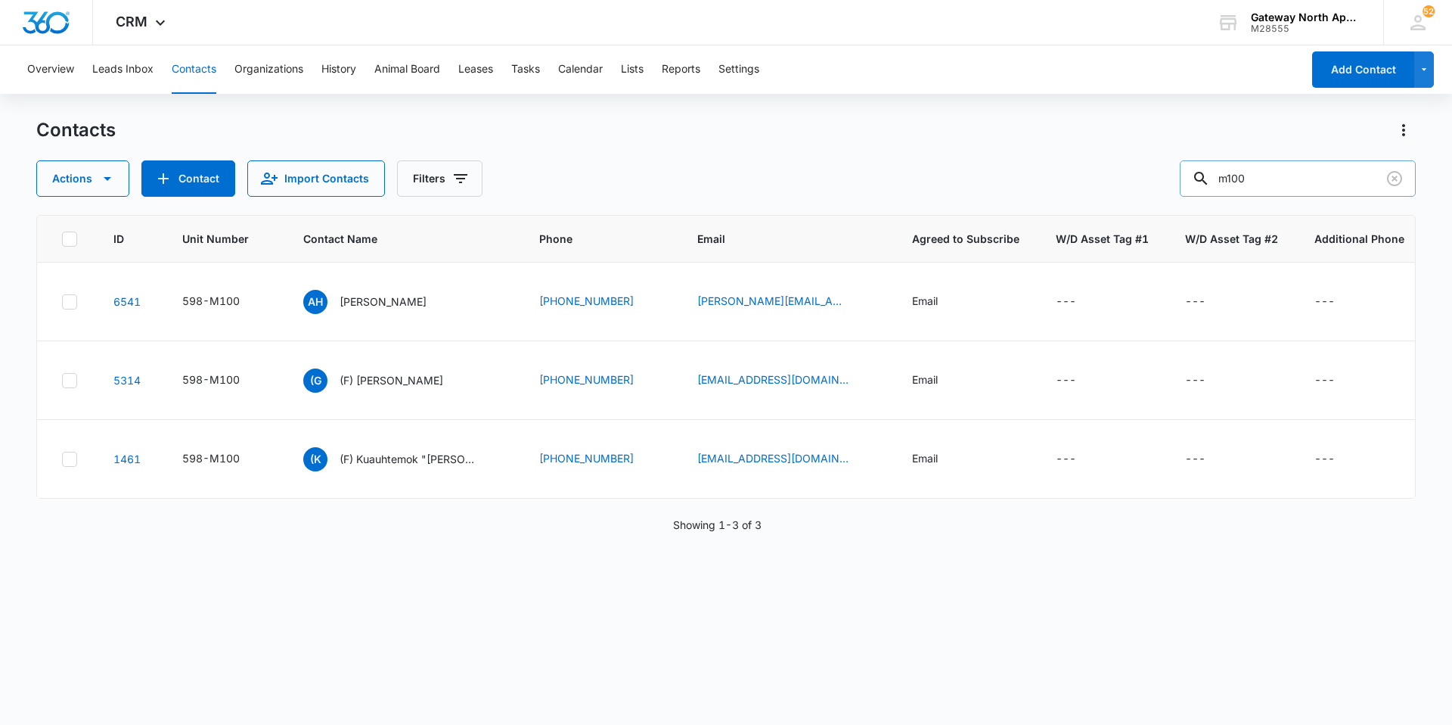
click at [1275, 186] on input "m100" at bounding box center [1298, 178] width 236 height 36
type input "m102"
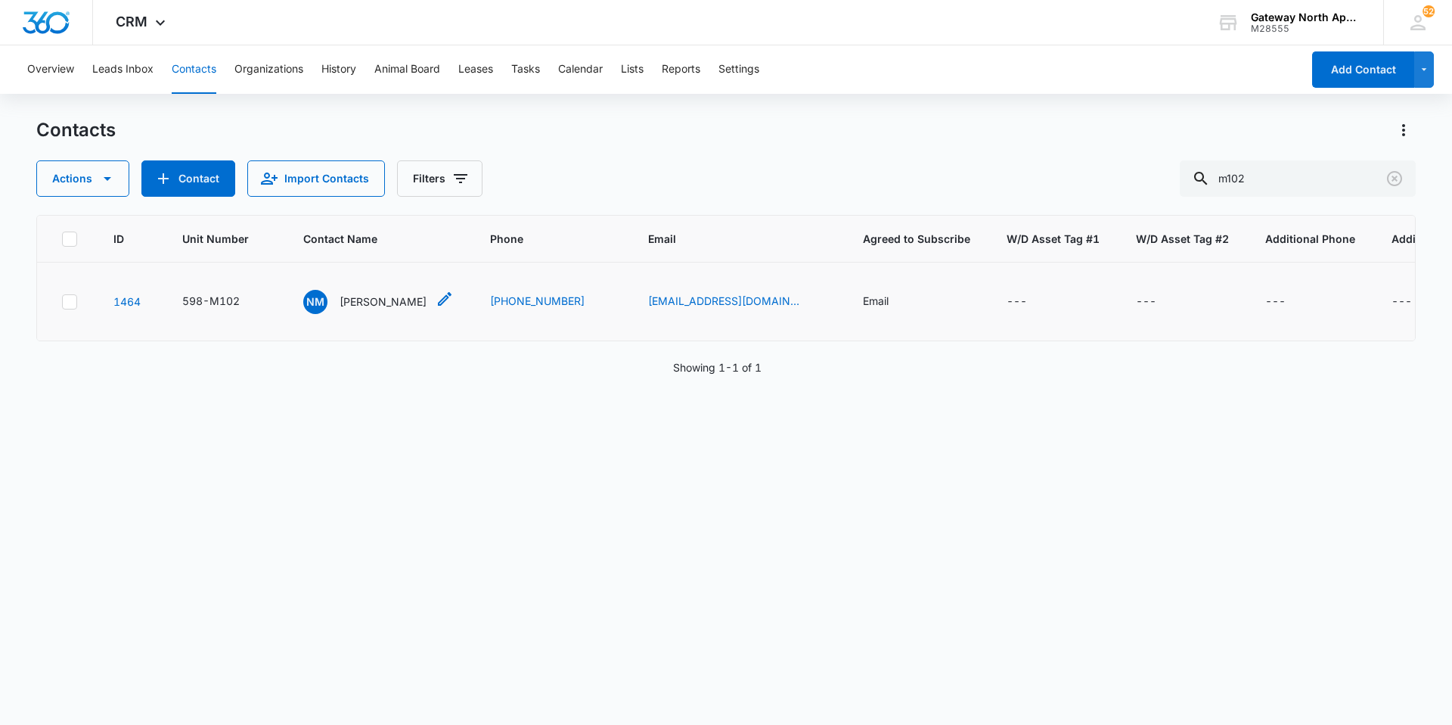
click at [388, 294] on p "[PERSON_NAME]" at bounding box center [383, 302] width 87 height 16
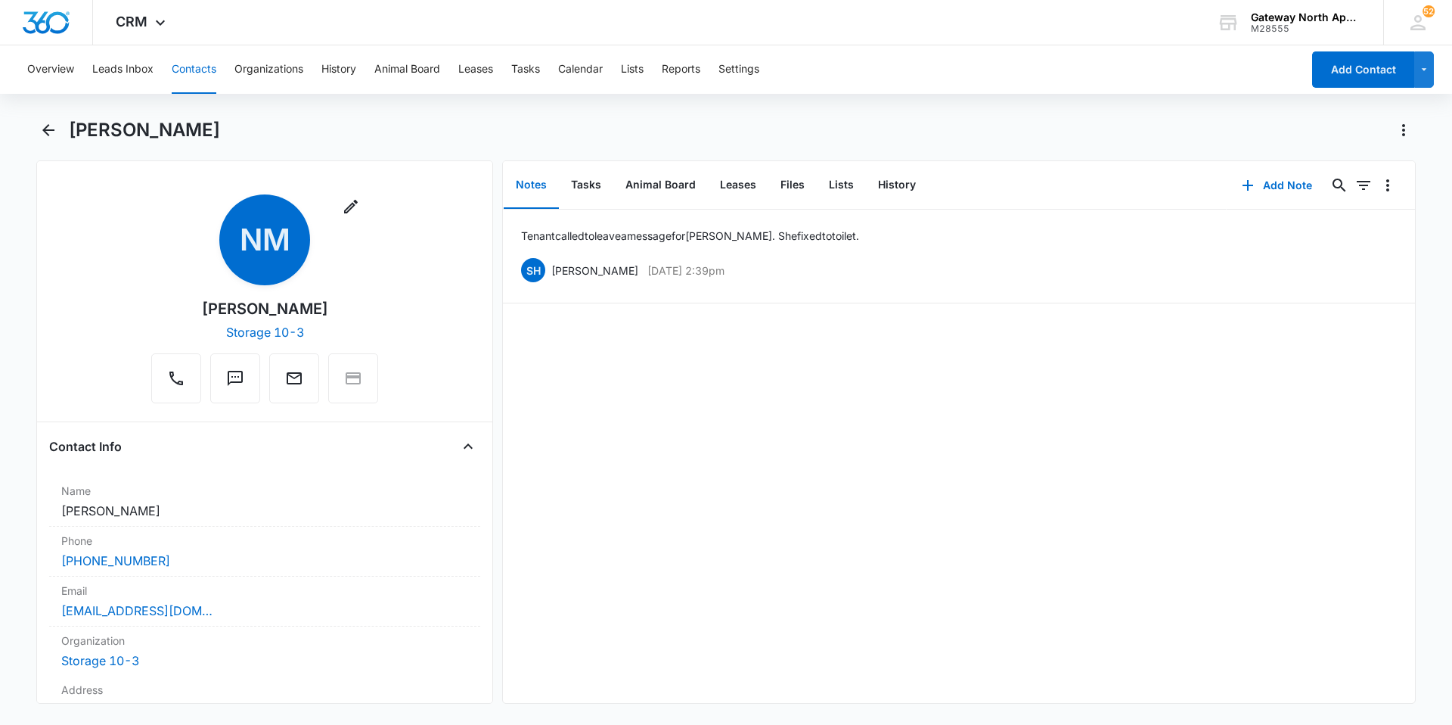
click at [204, 64] on button "Contacts" at bounding box center [194, 69] width 45 height 48
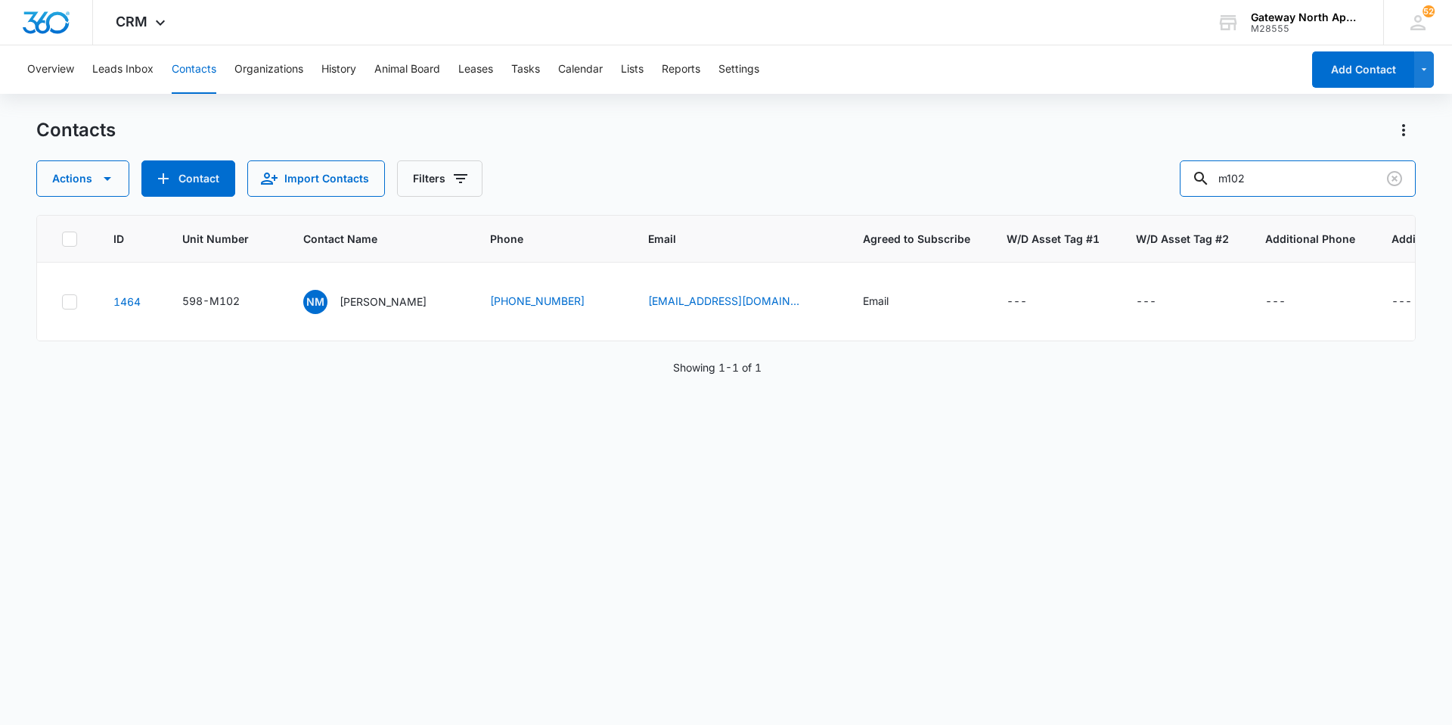
drag, startPoint x: 1288, startPoint y: 170, endPoint x: 1132, endPoint y: 163, distance: 156.0
click at [1132, 163] on div "Actions Contact Import Contacts Filters m102" at bounding box center [726, 178] width 1380 height 36
type input "n301"
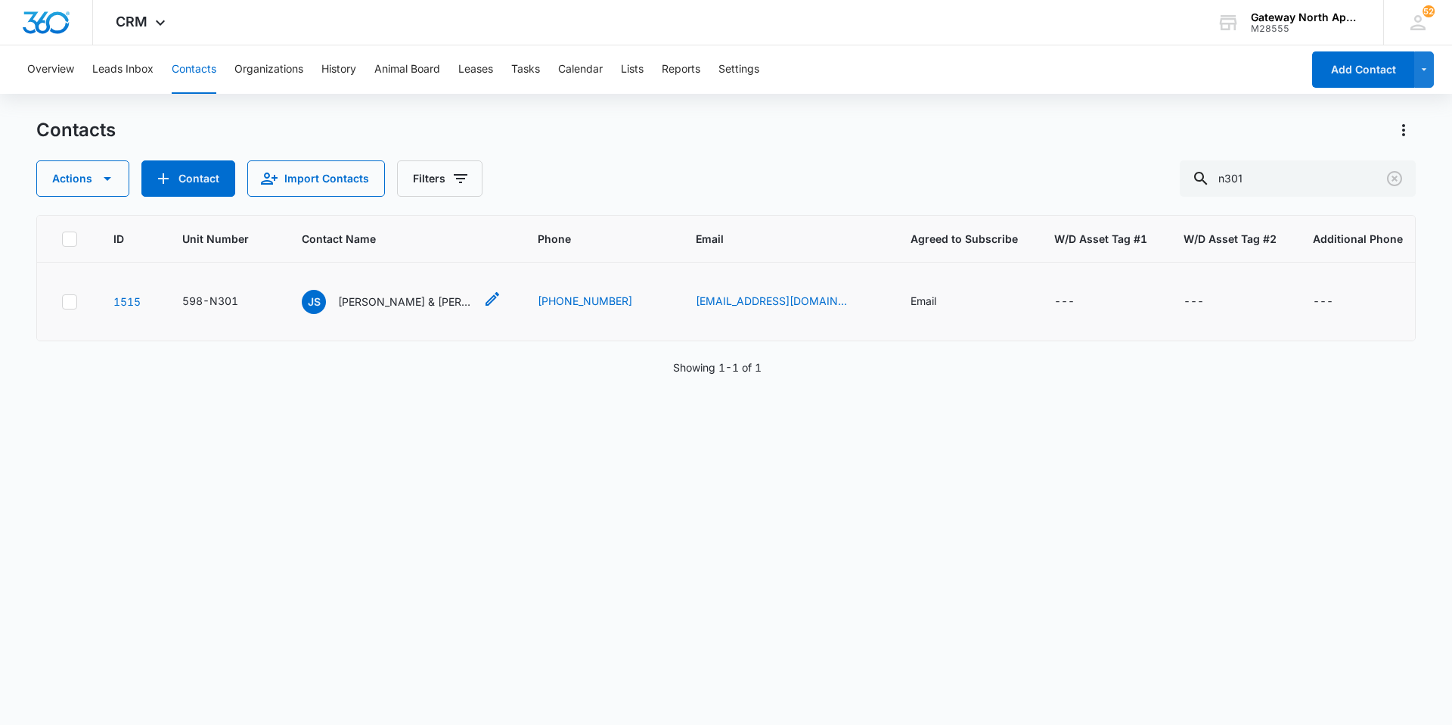
click at [436, 301] on p "[PERSON_NAME] & [PERSON_NAME]" at bounding box center [406, 302] width 136 height 16
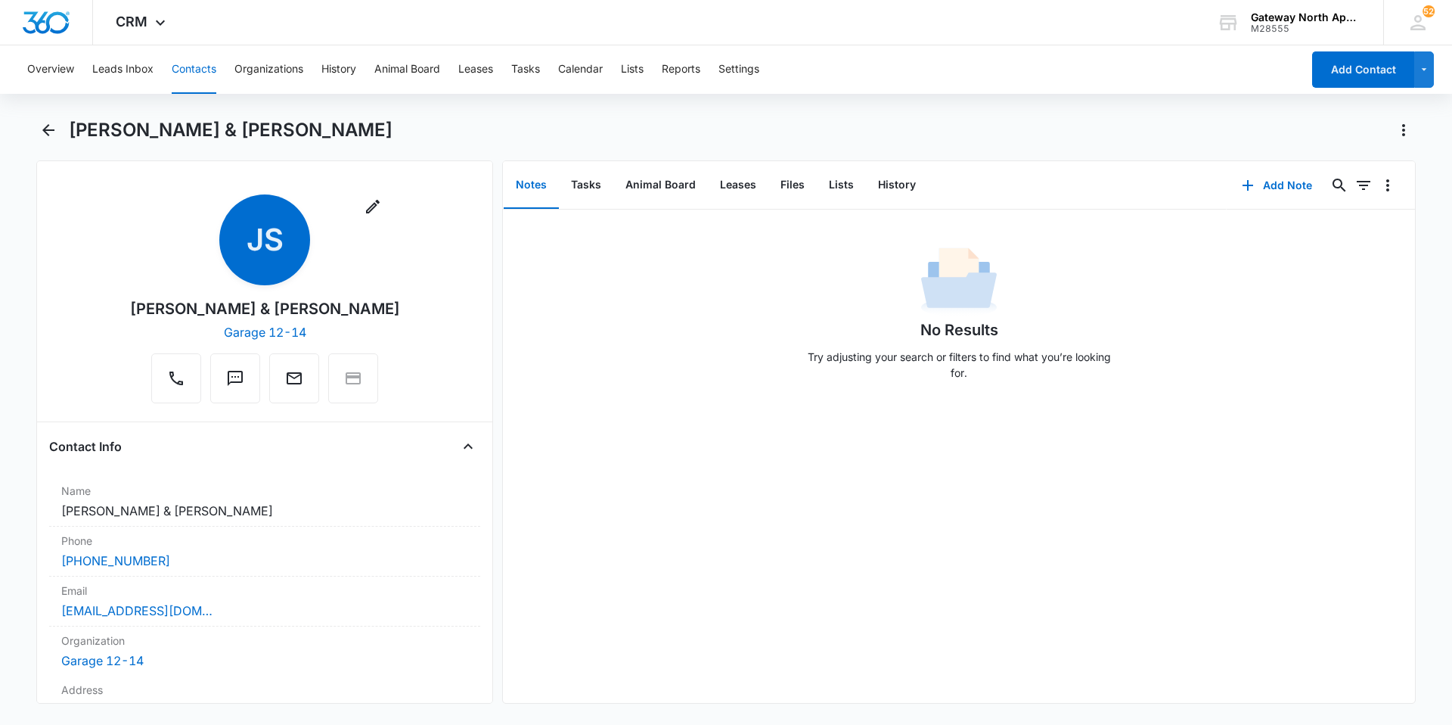
click at [196, 67] on button "Contacts" at bounding box center [194, 69] width 45 height 48
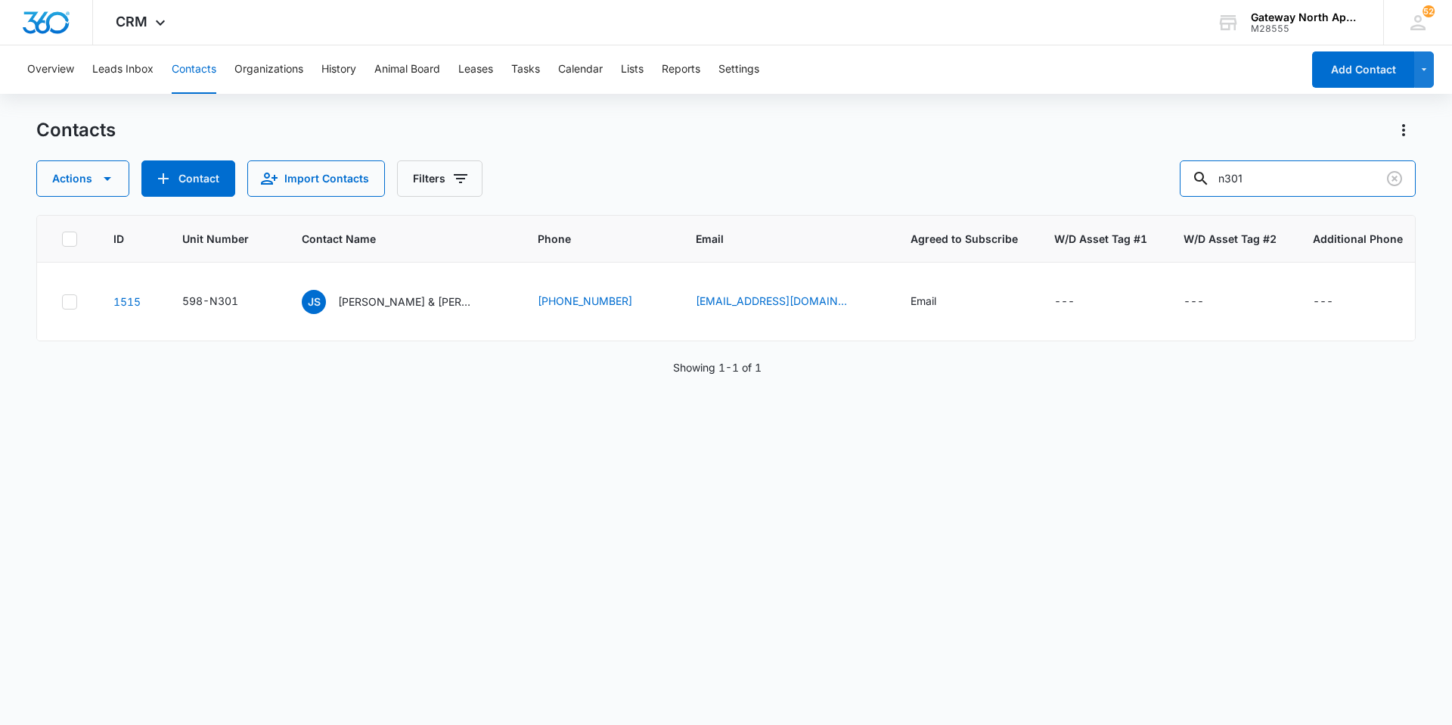
drag, startPoint x: 1269, startPoint y: 168, endPoint x: 1125, endPoint y: 168, distance: 143.7
click at [1121, 170] on div "Actions Contact Import Contacts Filters n301" at bounding box center [726, 178] width 1380 height 36
type input "p306"
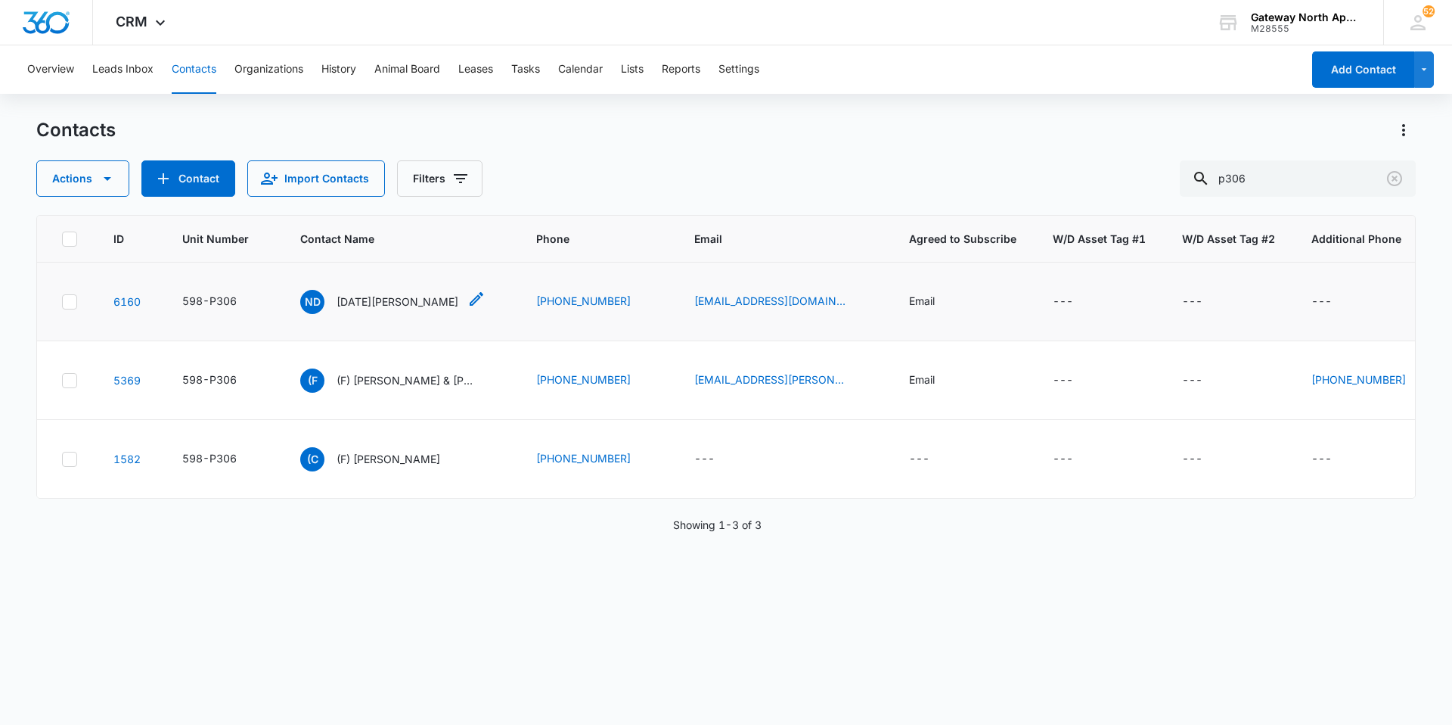
click at [353, 297] on p "[DATE][PERSON_NAME]" at bounding box center [398, 302] width 122 height 16
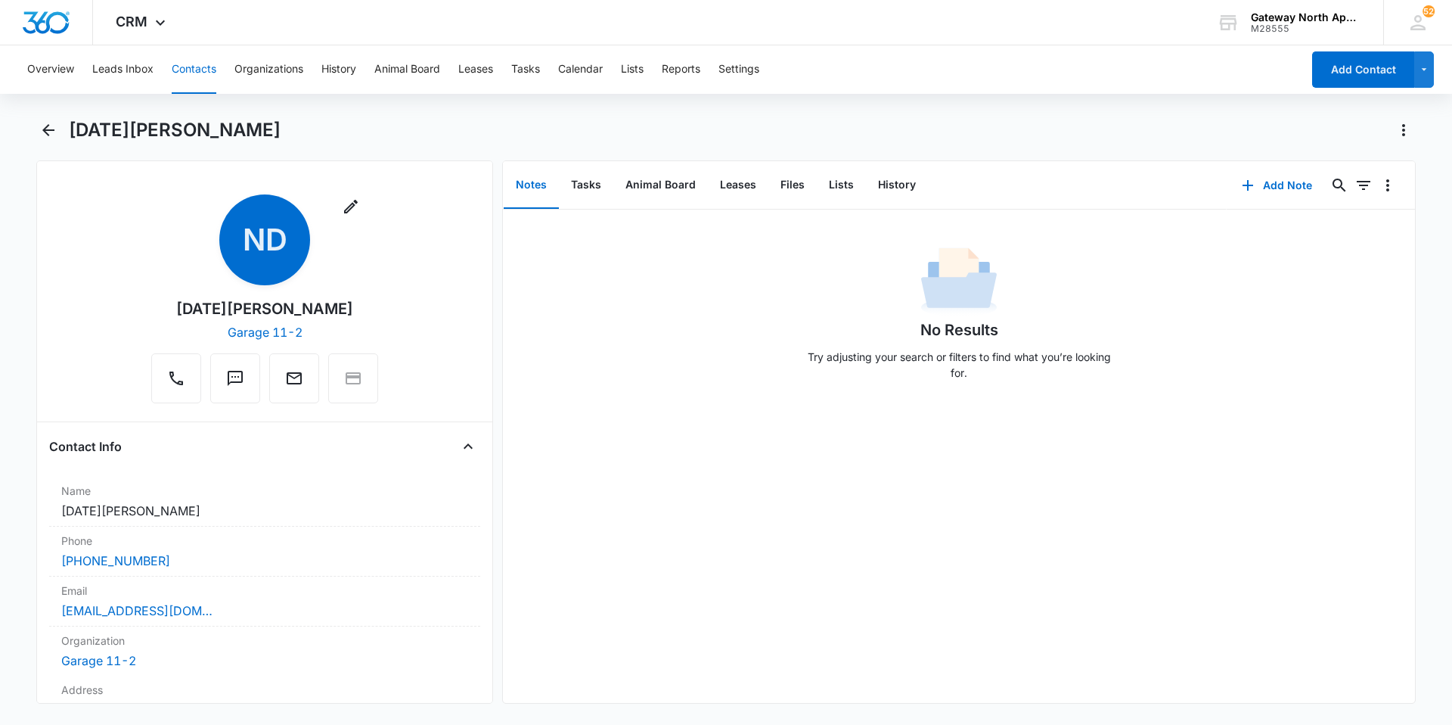
click at [204, 68] on button "Contacts" at bounding box center [194, 69] width 45 height 48
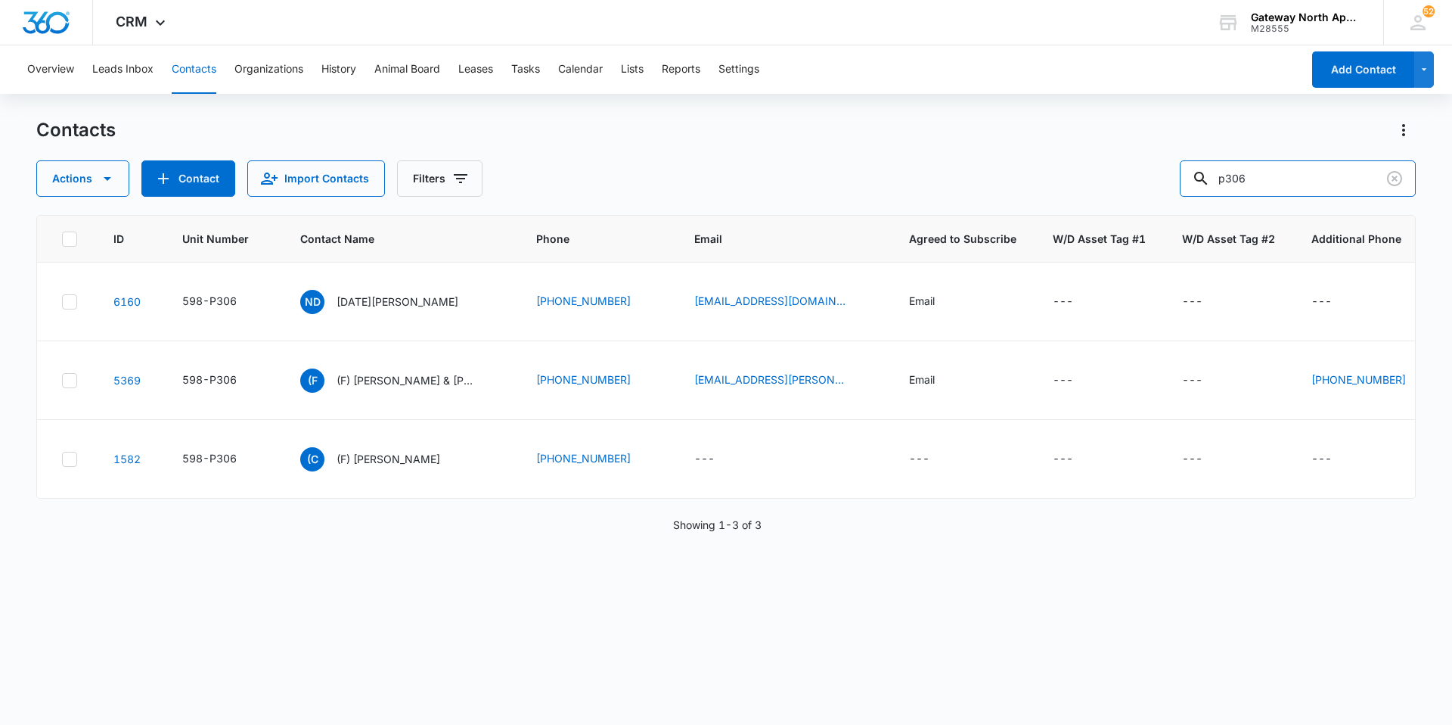
drag, startPoint x: 1162, startPoint y: 178, endPoint x: 1144, endPoint y: 138, distance: 44.0
click at [1079, 178] on div "Actions Contact Import Contacts Filters p306" at bounding box center [726, 178] width 1380 height 36
type input "q202"
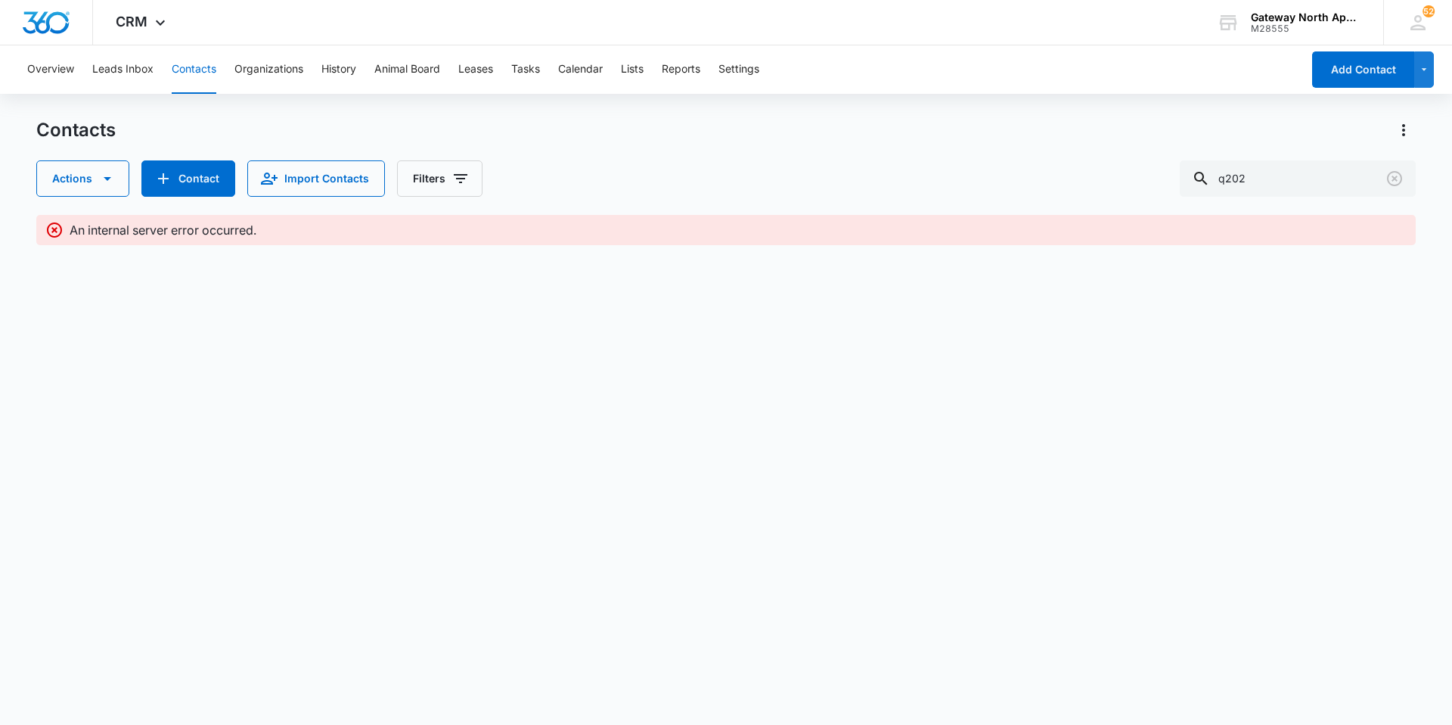
click at [210, 67] on button "Contacts" at bounding box center [194, 69] width 45 height 48
click at [1303, 181] on input "q202" at bounding box center [1298, 178] width 236 height 36
click at [1394, 169] on button "Clear" at bounding box center [1395, 178] width 24 height 24
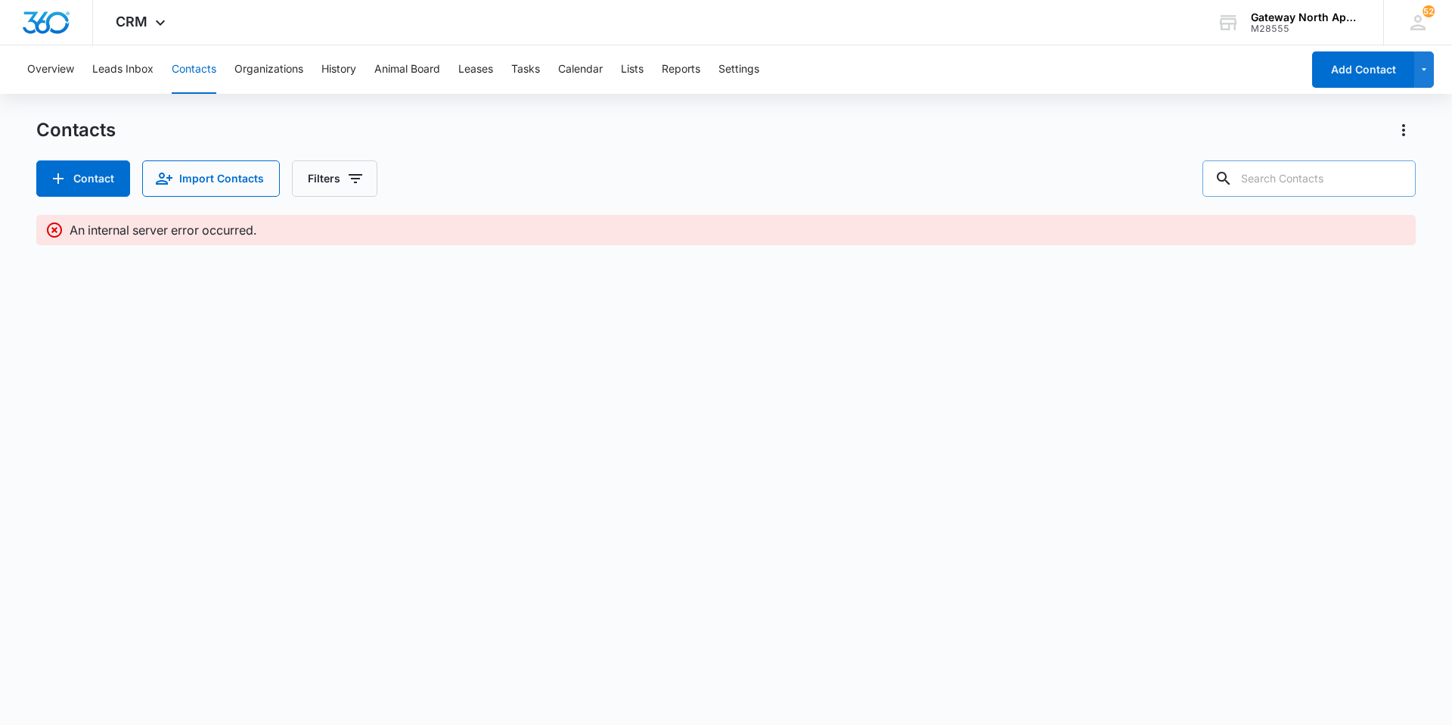
click at [197, 64] on button "Contacts" at bounding box center [194, 69] width 45 height 48
click at [138, 8] on div "CRM Apps Reputation Websites Forms CRM Email Social Content Ads Intelligence Fi…" at bounding box center [142, 22] width 99 height 45
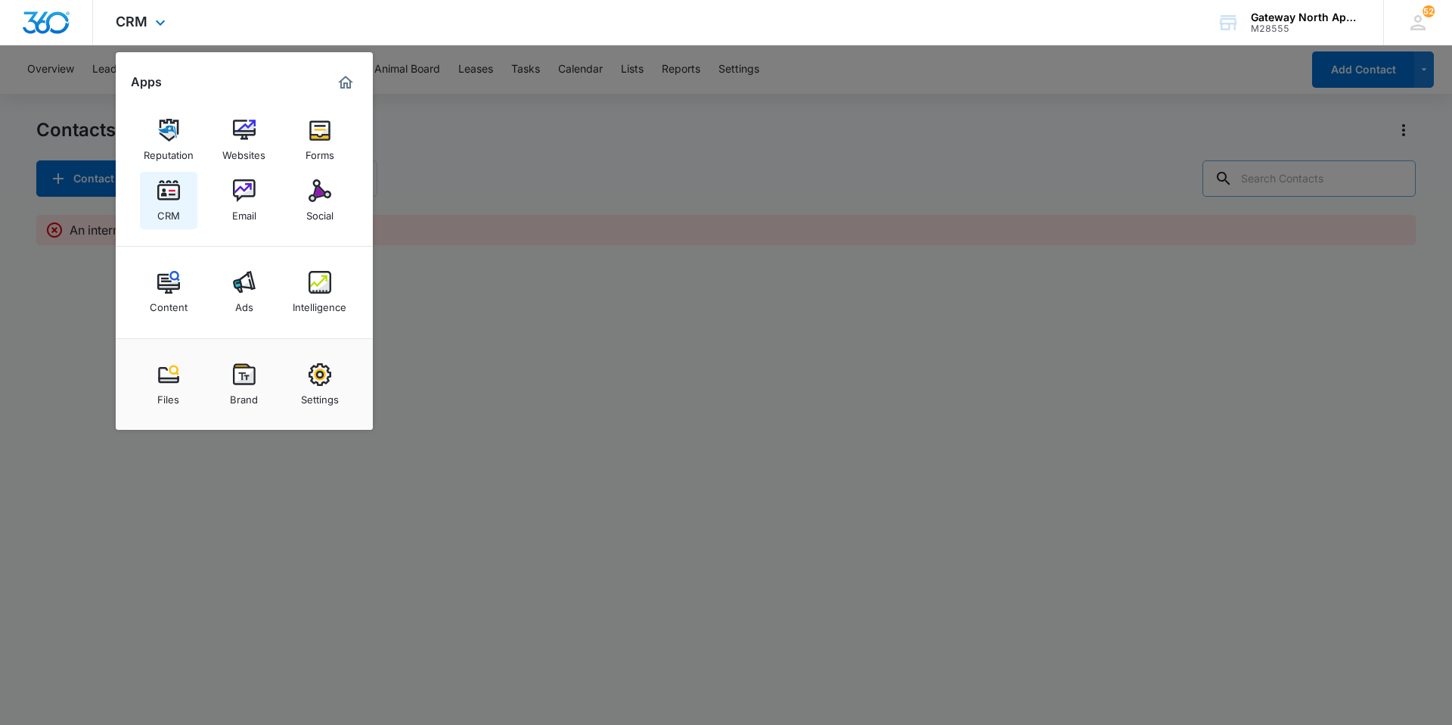
click at [175, 194] on img at bounding box center [168, 190] width 23 height 23
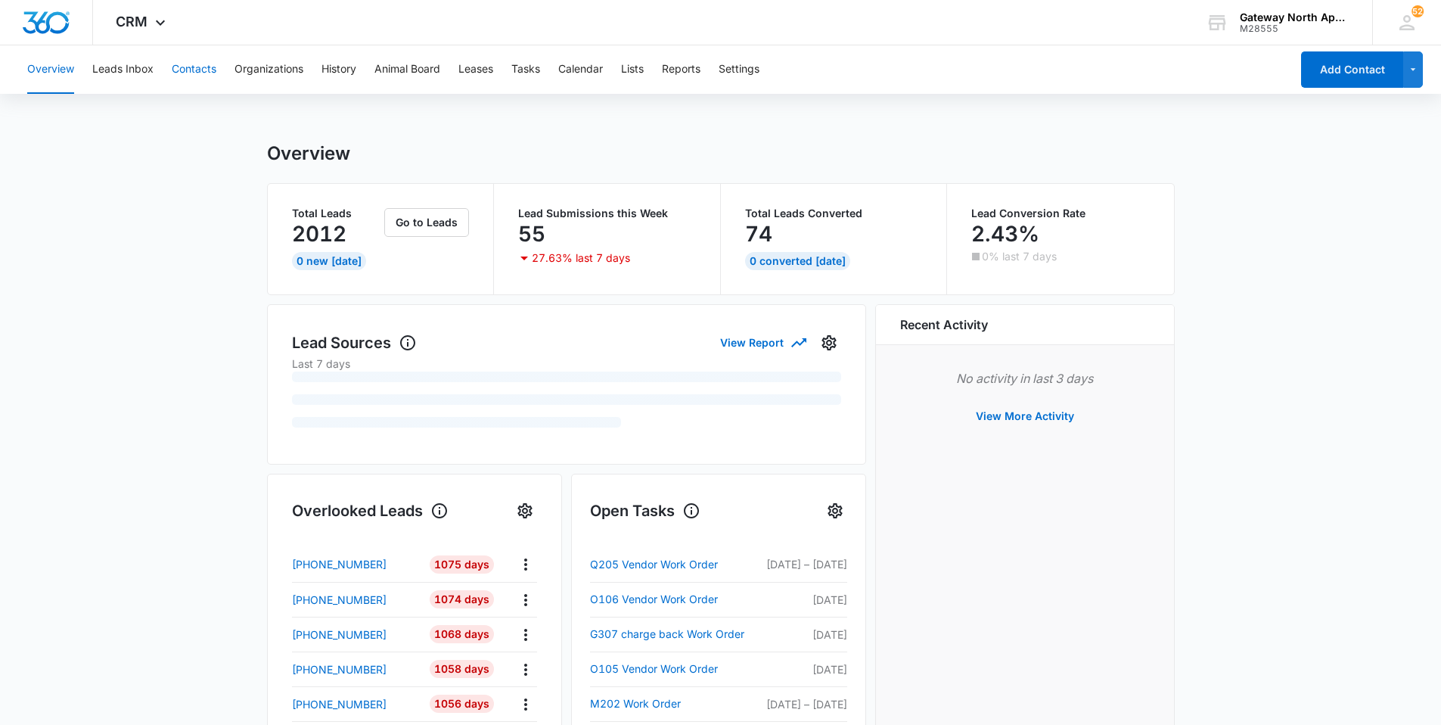
click at [197, 68] on button "Contacts" at bounding box center [194, 69] width 45 height 48
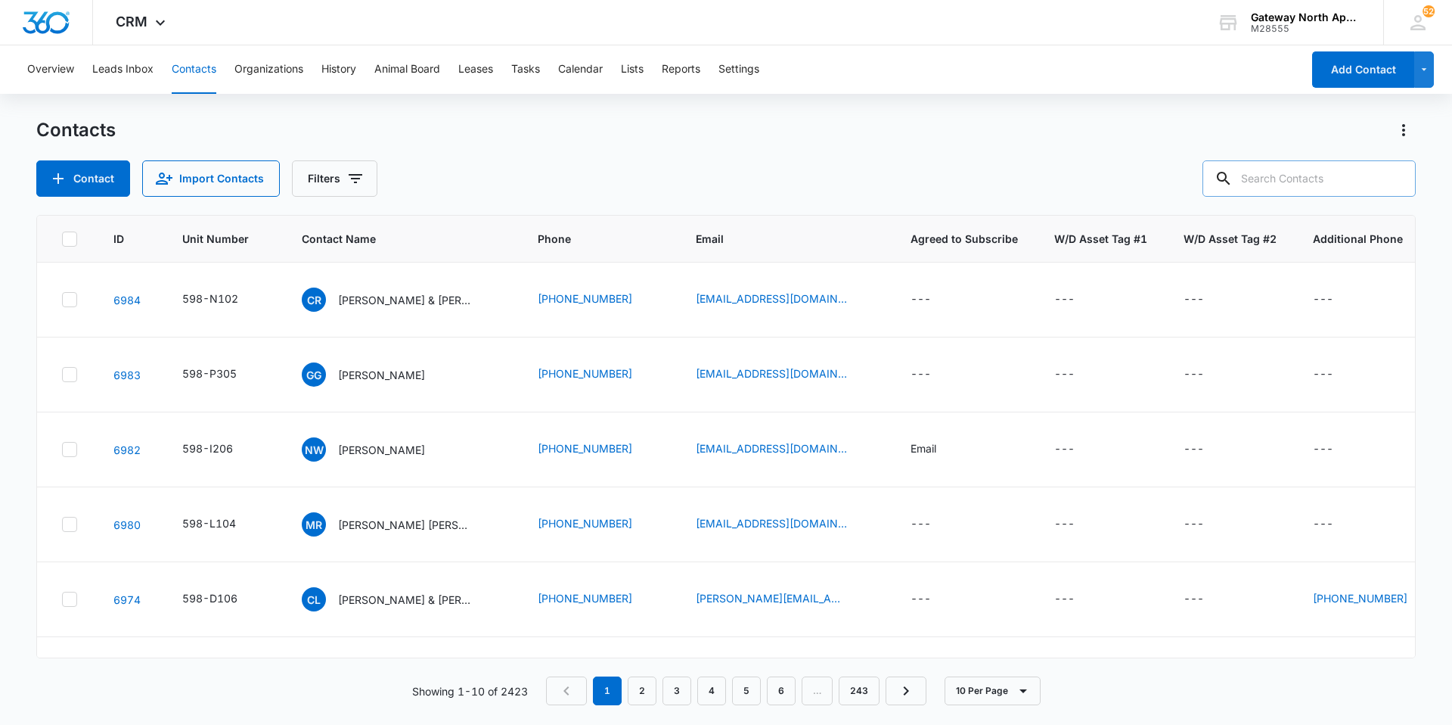
click at [1293, 178] on input "text" at bounding box center [1309, 178] width 213 height 36
type input "q202"
